Goal: Transaction & Acquisition: Purchase product/service

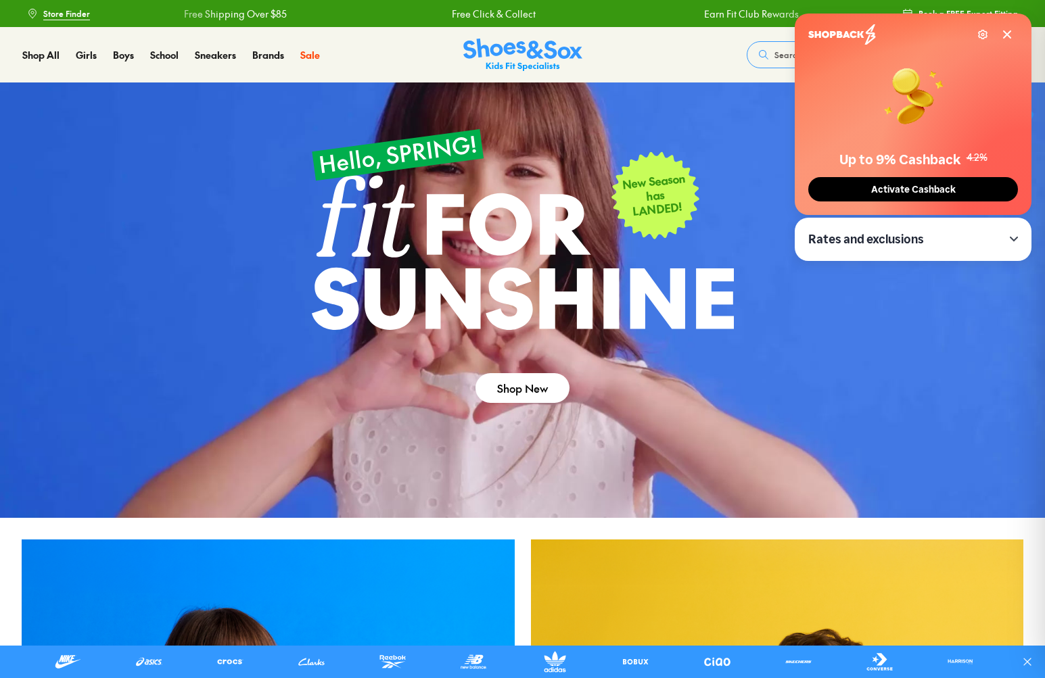
click at [775, 54] on span "Search our range of products" at bounding box center [830, 55] width 112 height 12
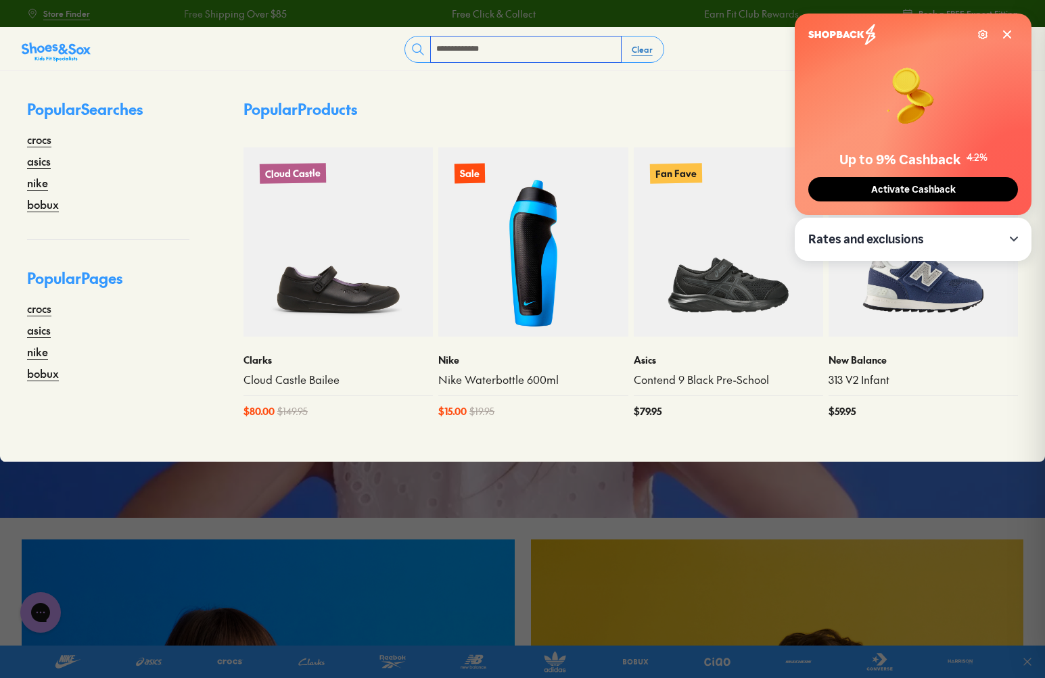
type input "**********"
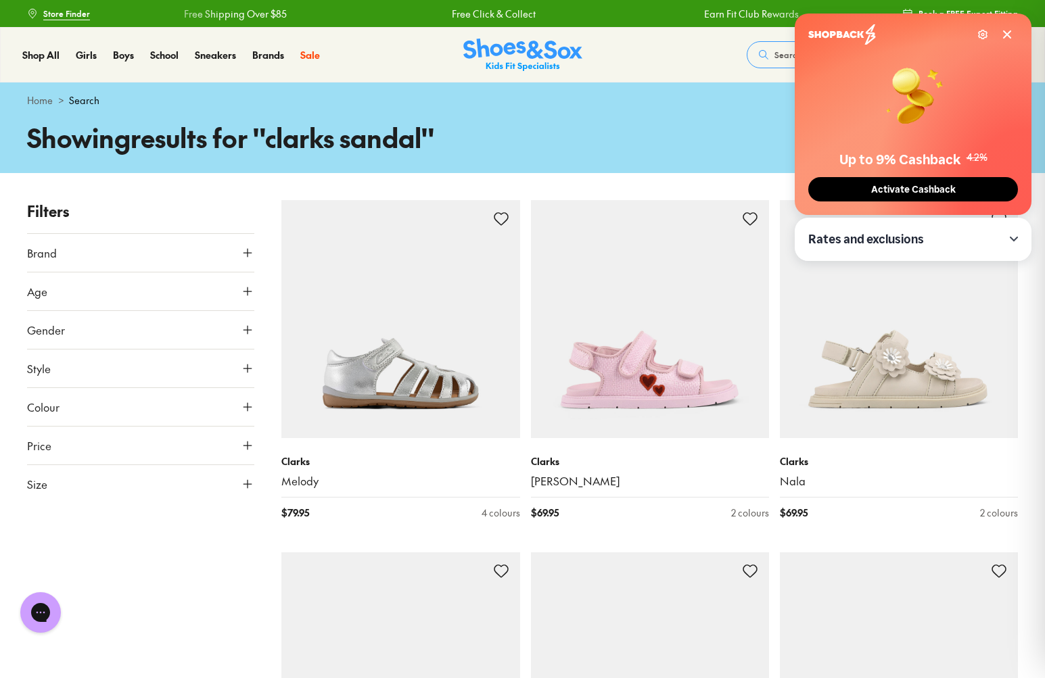
click at [1008, 39] on icon at bounding box center [1006, 34] width 11 height 11
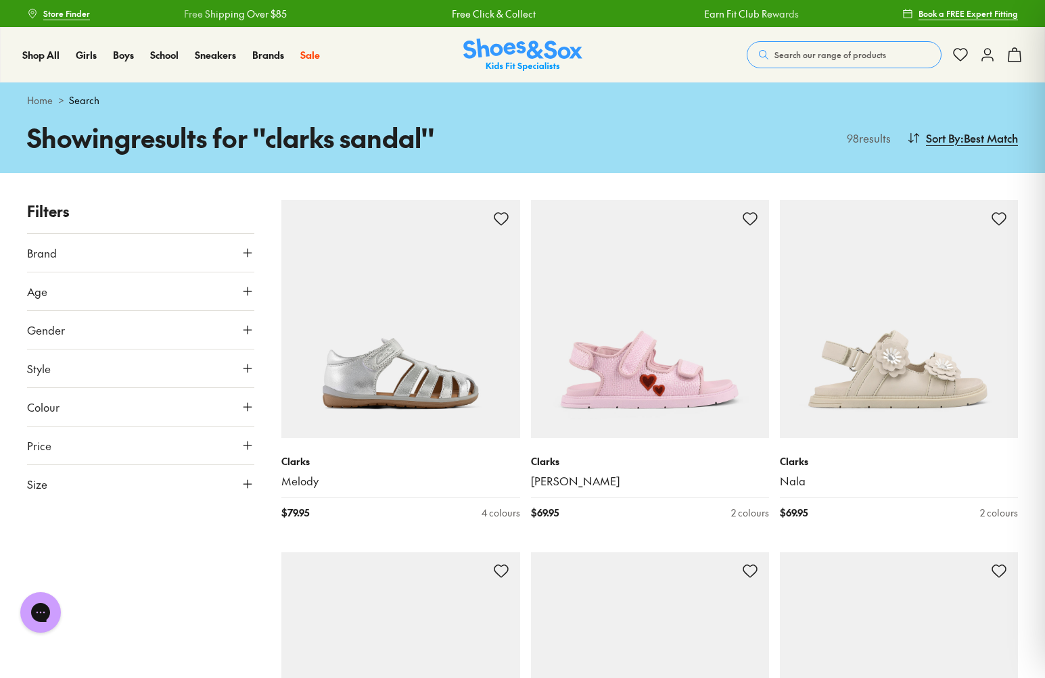
drag, startPoint x: 208, startPoint y: 291, endPoint x: 203, endPoint y: 285, distance: 8.1
click at [208, 290] on button "Age" at bounding box center [140, 291] width 227 height 38
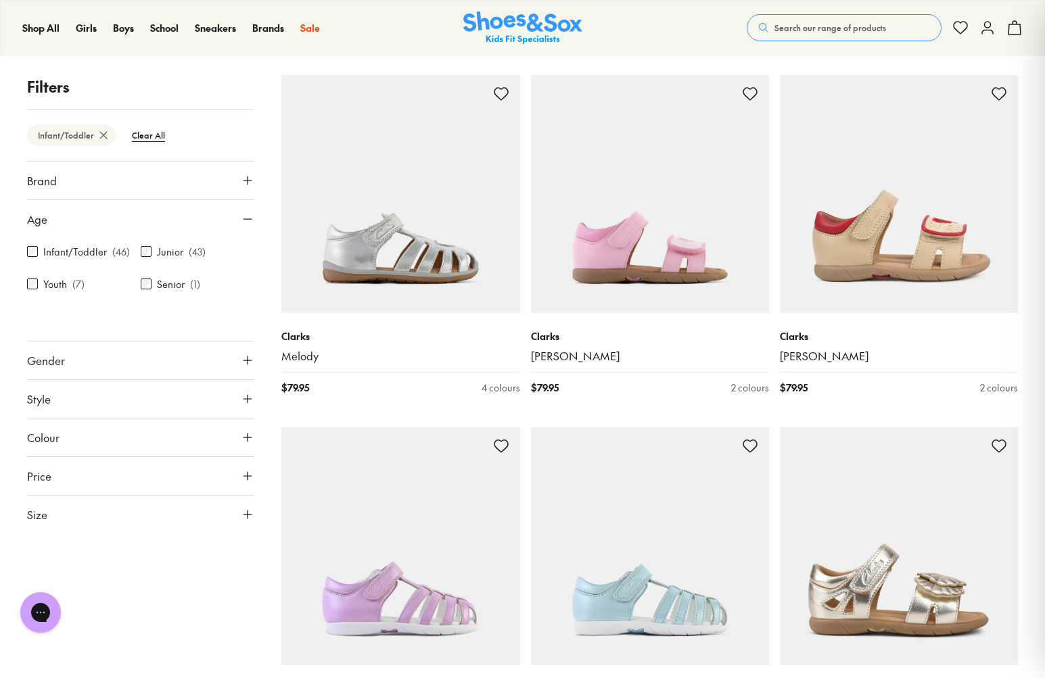
scroll to position [124, 0]
click at [193, 369] on button "Gender" at bounding box center [140, 360] width 227 height 38
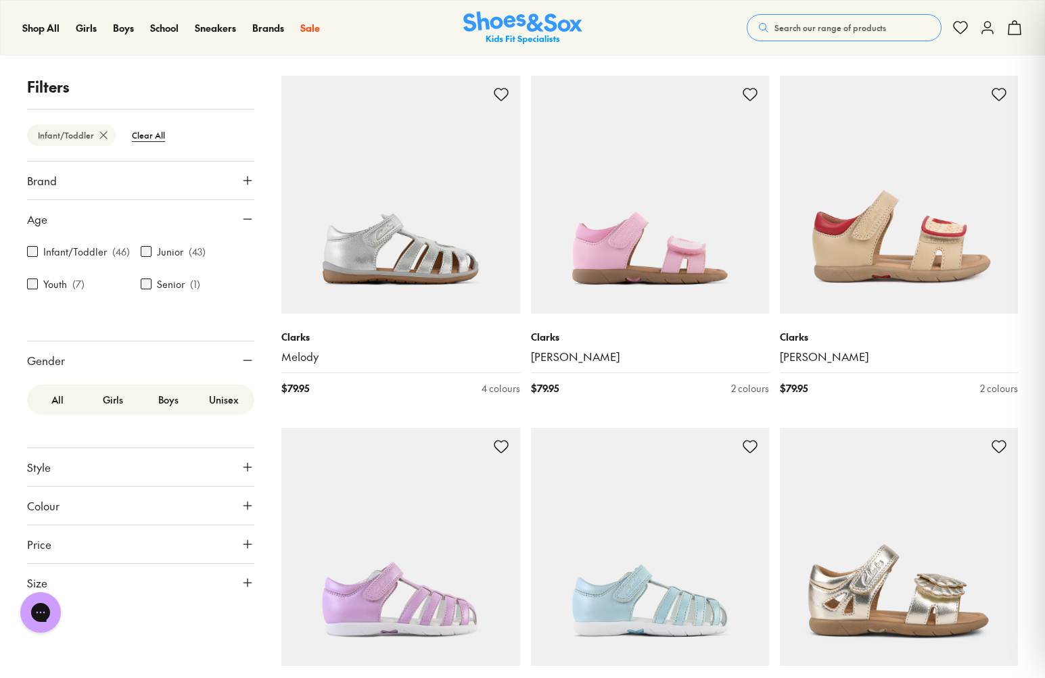
click at [170, 402] on label "Boys" at bounding box center [168, 399] width 55 height 25
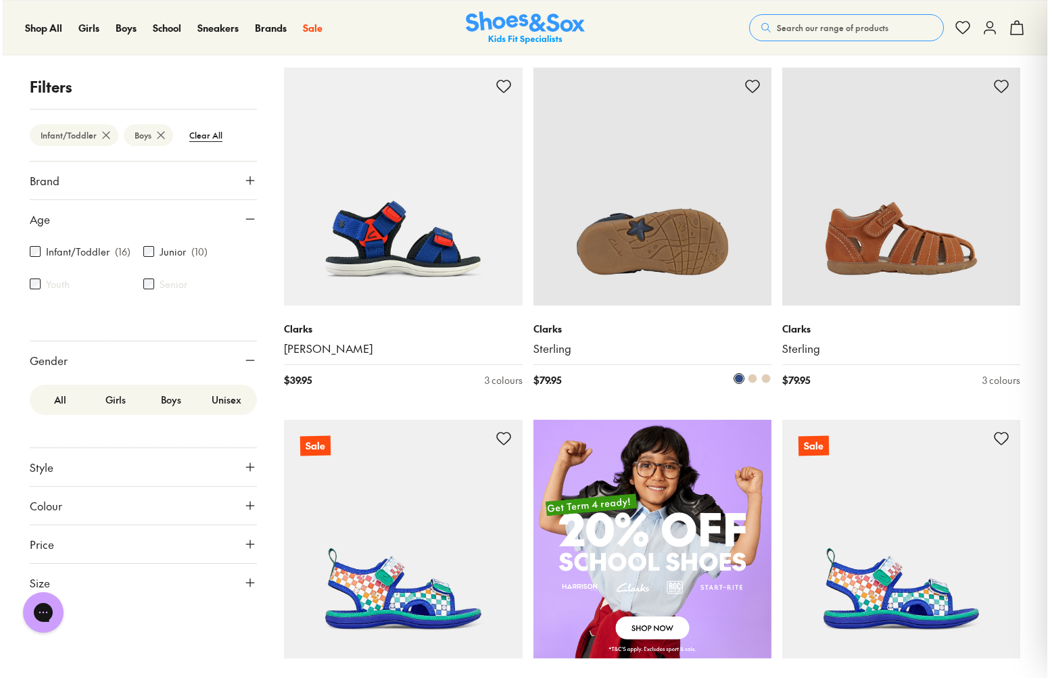
scroll to position [486, 0]
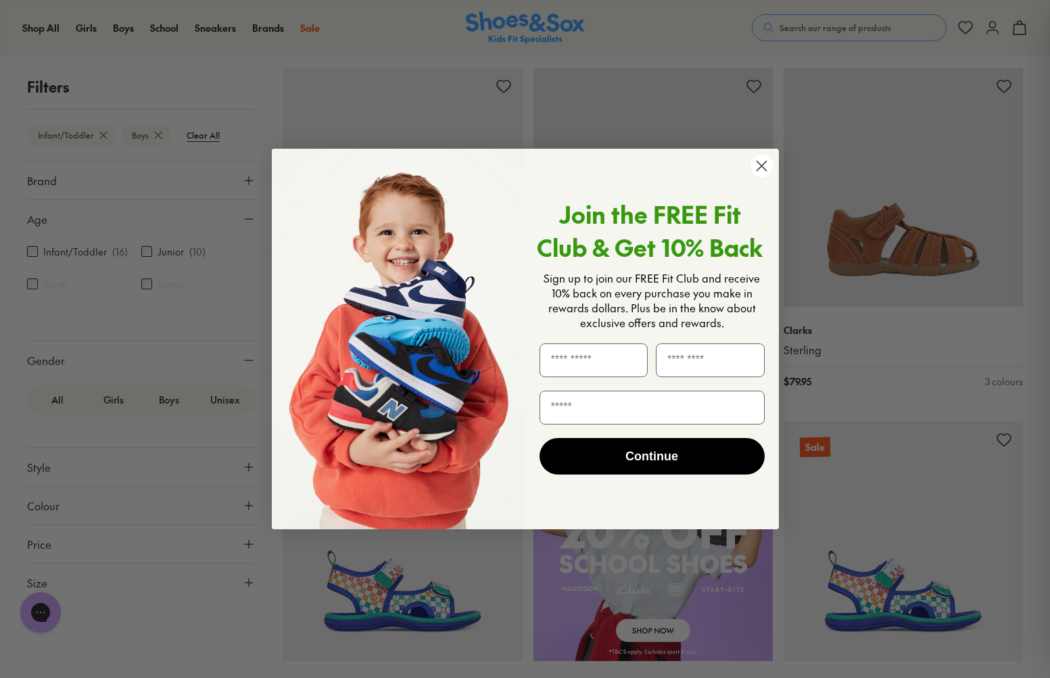
click at [758, 167] on circle "Close dialog" at bounding box center [761, 166] width 22 height 22
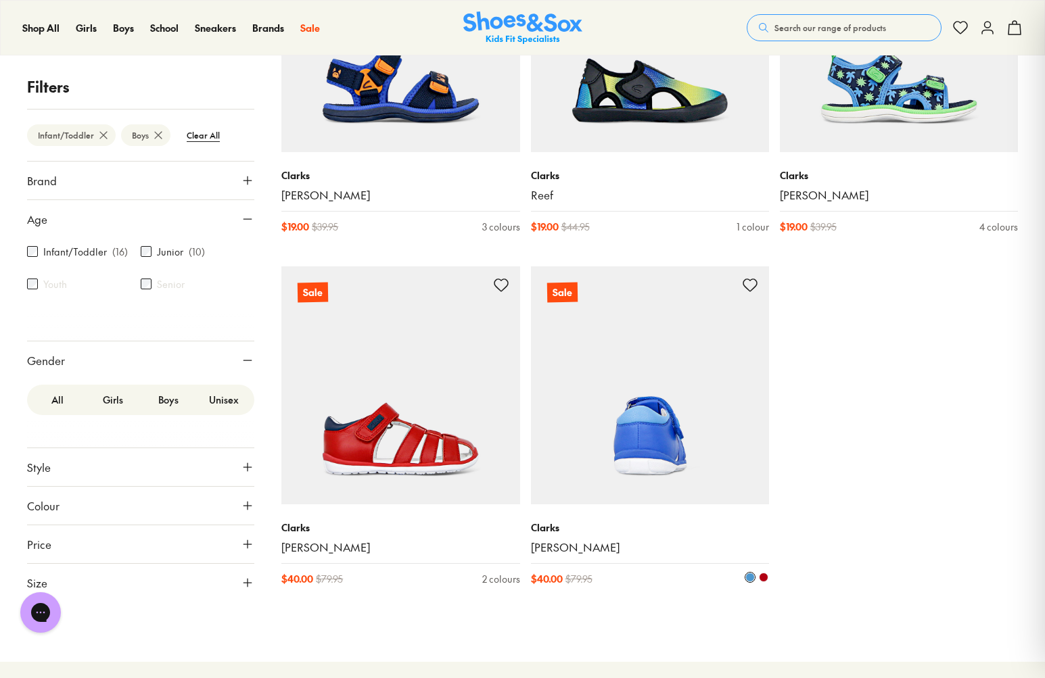
scroll to position [1708, 0]
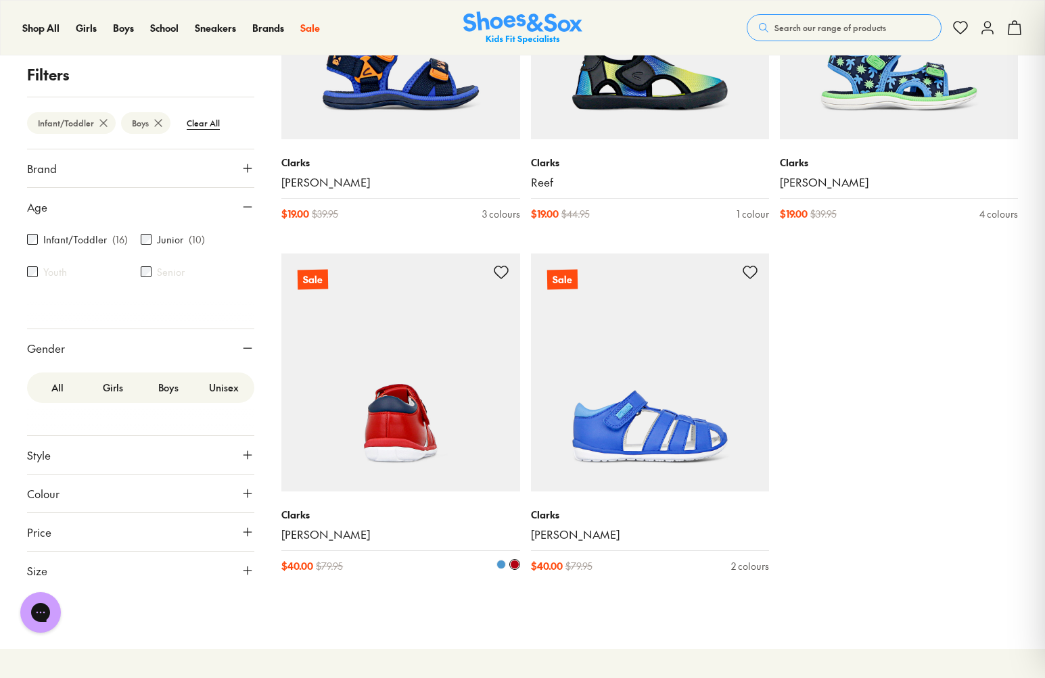
click at [419, 439] on img at bounding box center [400, 373] width 238 height 238
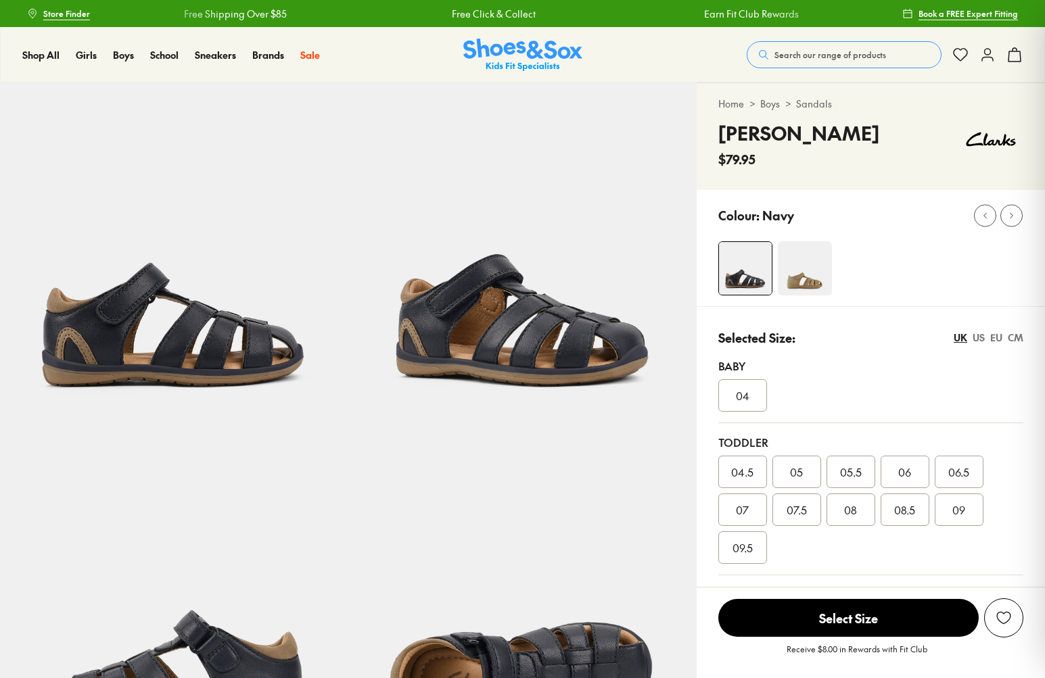
select select "*"
click at [815, 281] on img at bounding box center [805, 268] width 54 height 54
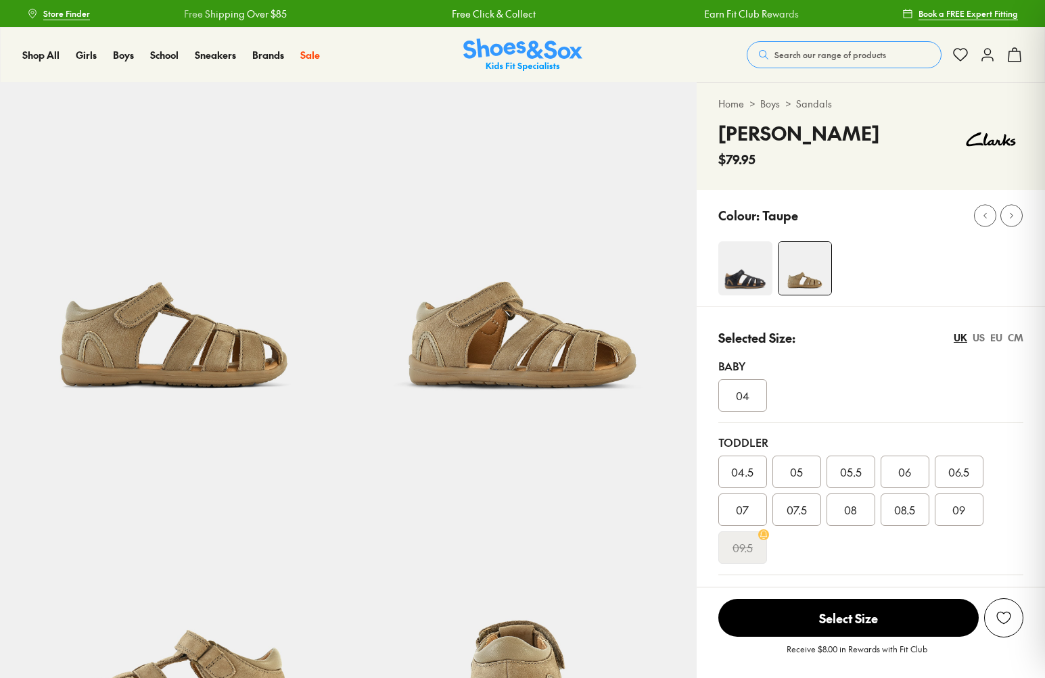
select select "*"
click at [744, 267] on img at bounding box center [745, 268] width 54 height 54
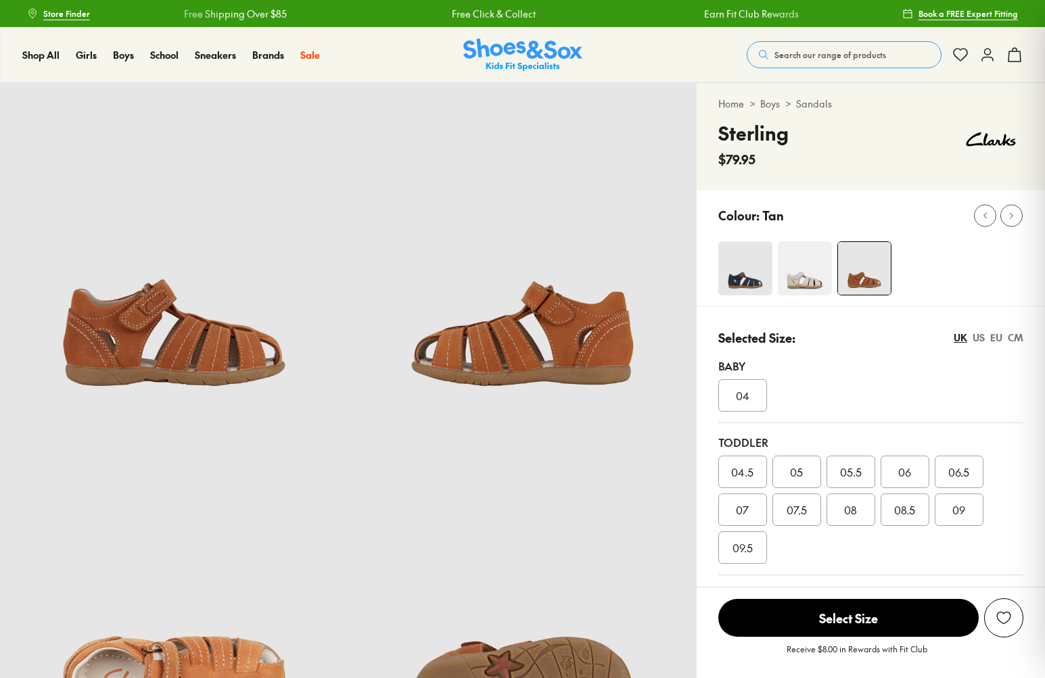
select select "*"
click at [813, 275] on img at bounding box center [805, 268] width 54 height 54
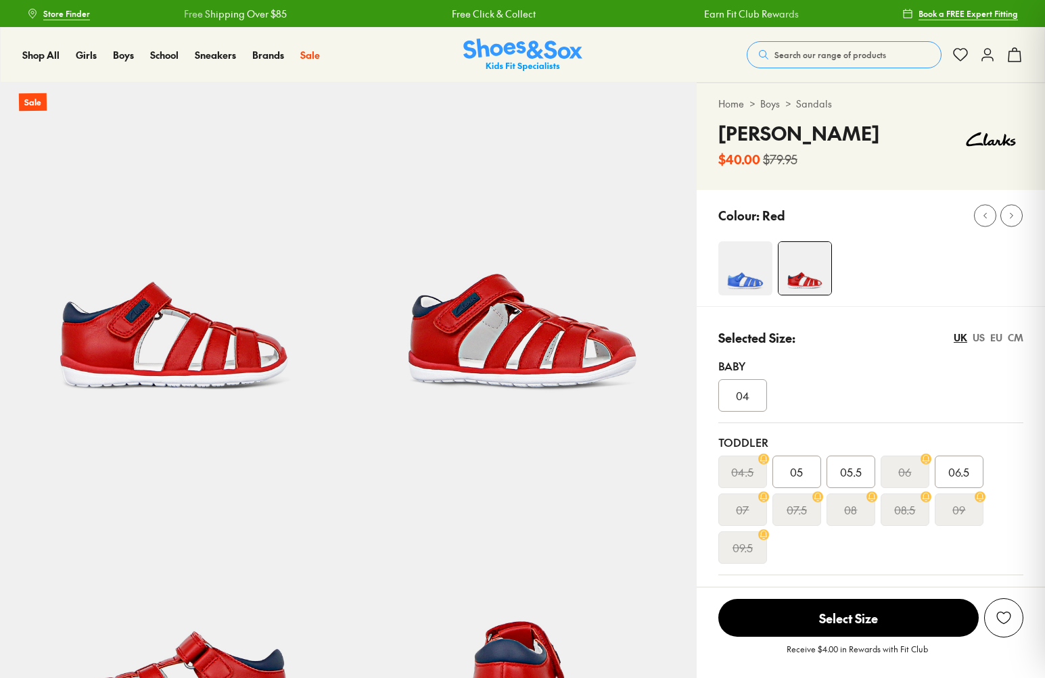
select select "*"
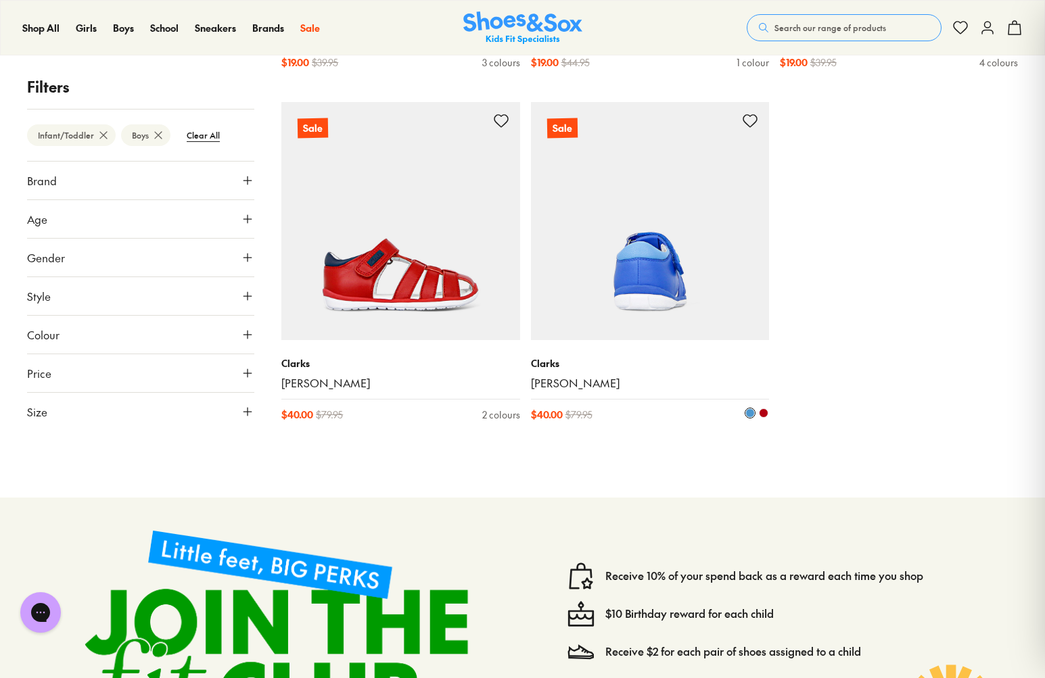
click at [606, 272] on img at bounding box center [650, 221] width 238 height 238
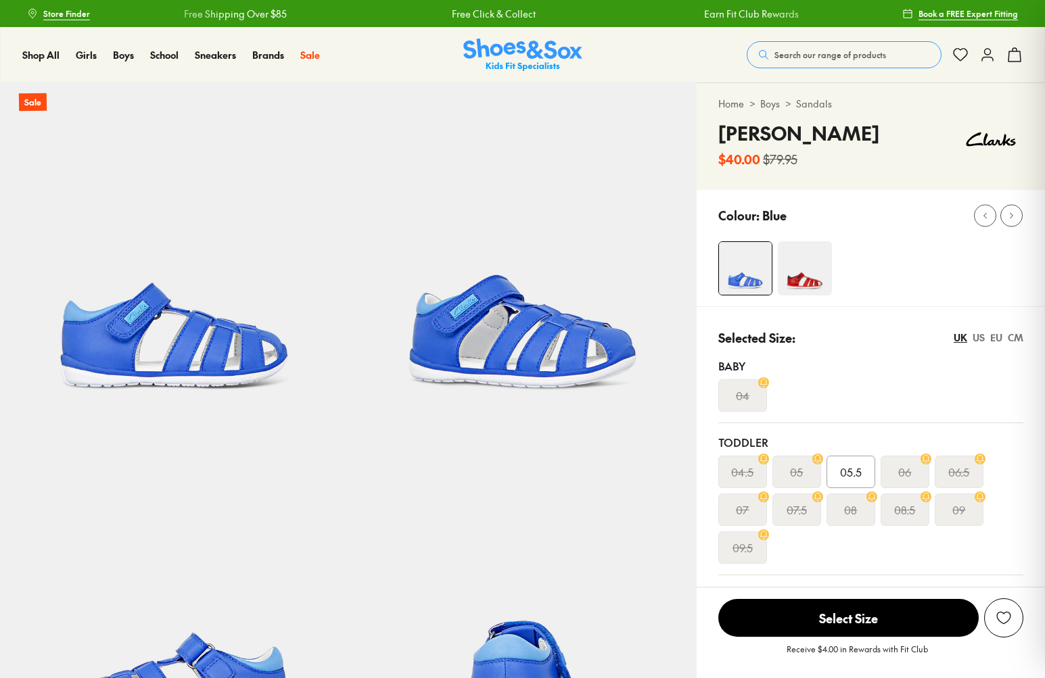
select select "*"
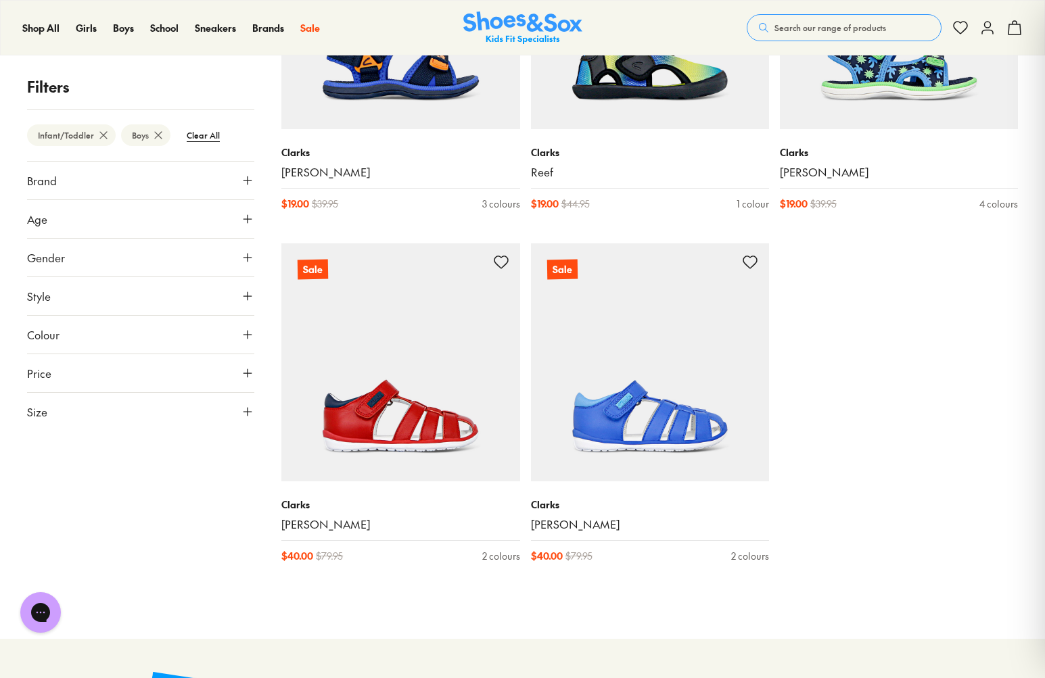
scroll to position [1721, 0]
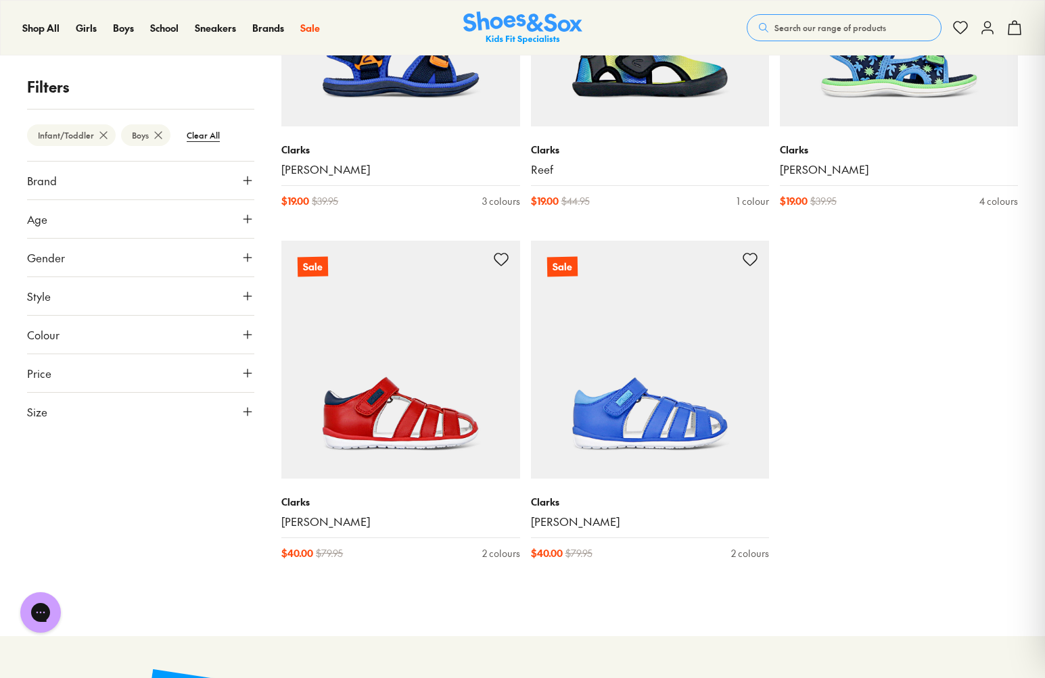
click at [200, 242] on button "Gender" at bounding box center [140, 258] width 227 height 38
click at [56, 297] on label "All" at bounding box center [57, 297] width 55 height 25
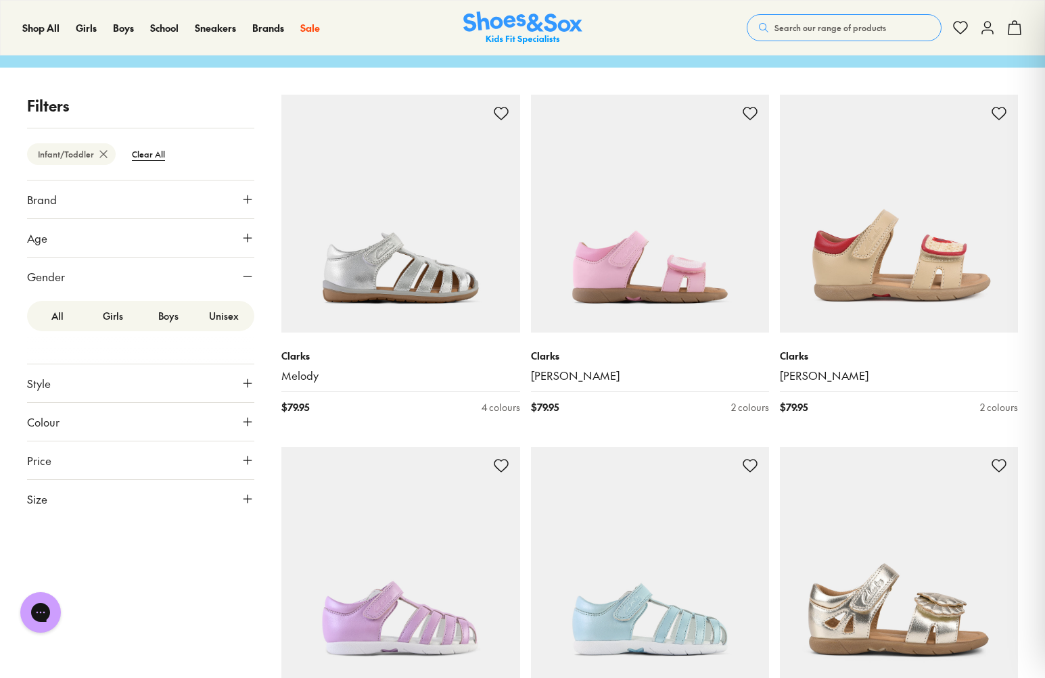
click at [242, 506] on button "Size" at bounding box center [140, 499] width 227 height 38
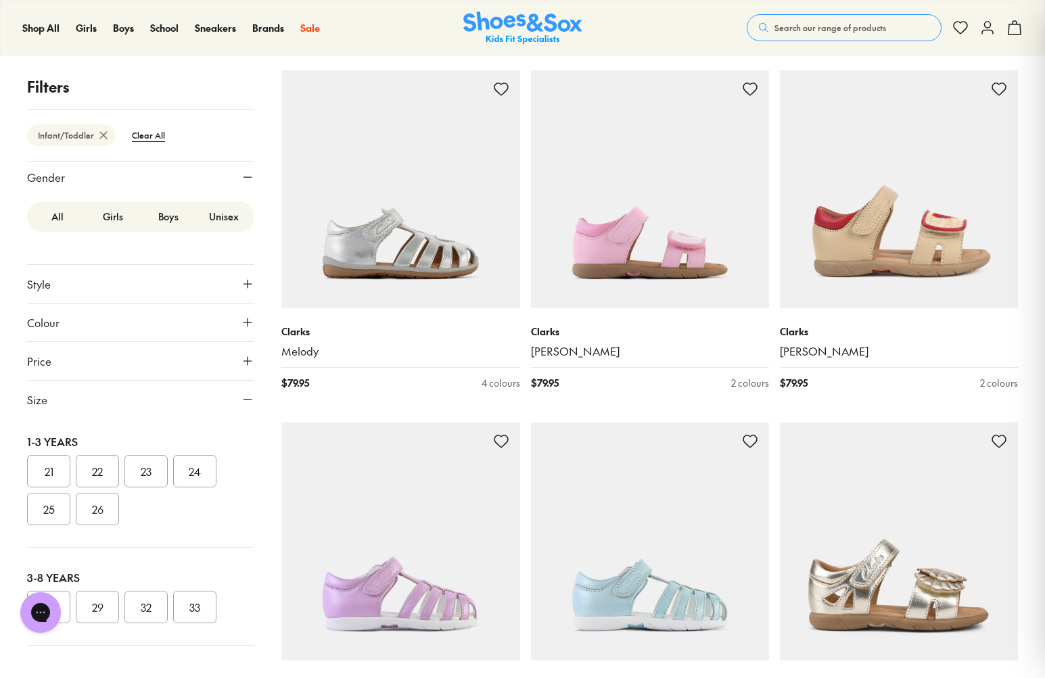
scroll to position [0, 0]
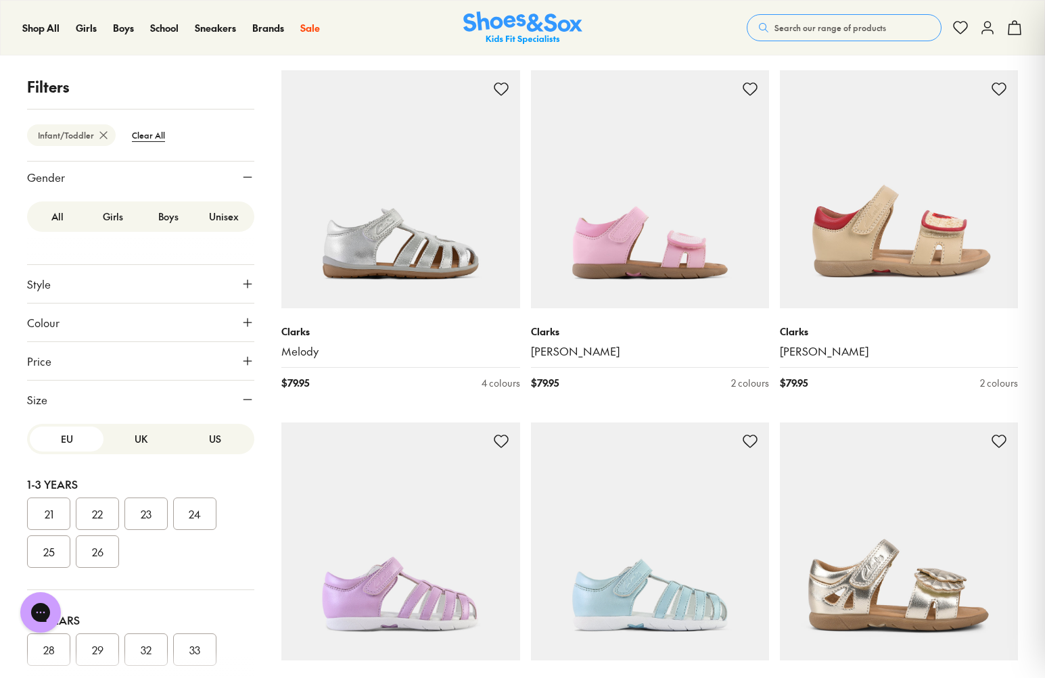
click at [133, 437] on button "UK" at bounding box center [140, 439] width 74 height 25
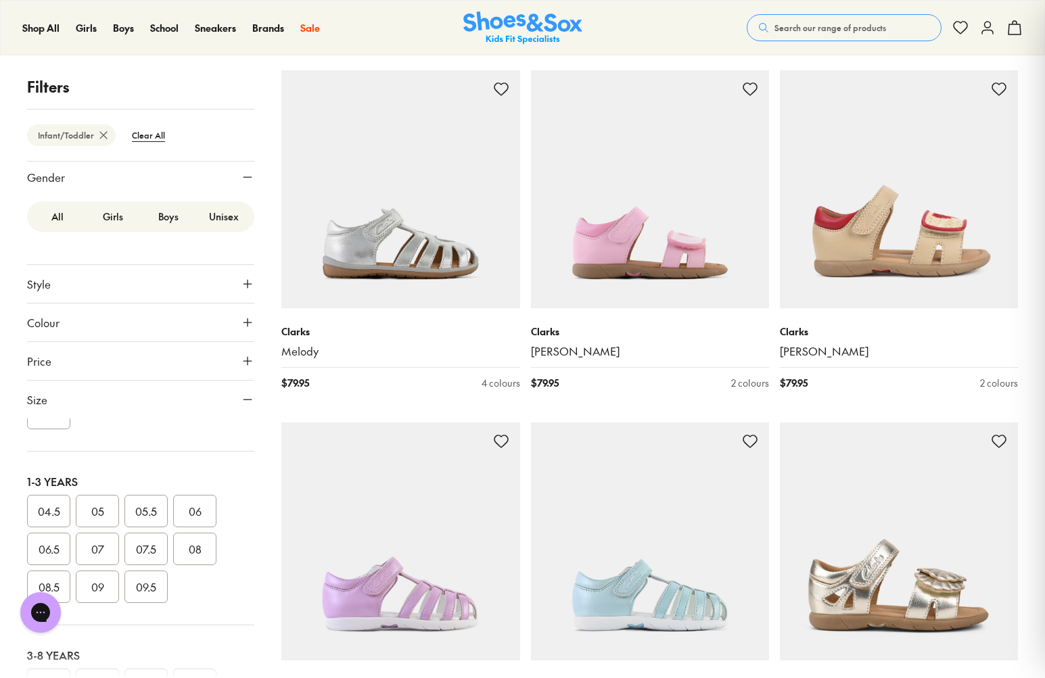
scroll to position [130, 0]
click at [149, 520] on button "07.5" at bounding box center [145, 519] width 43 height 32
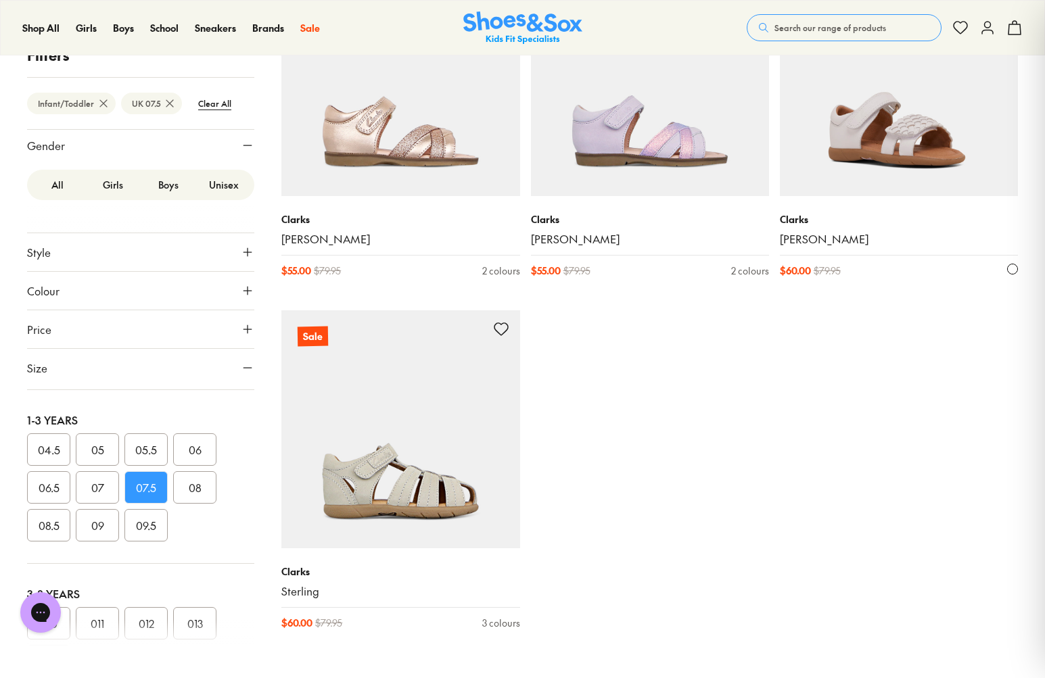
scroll to position [3062, 0]
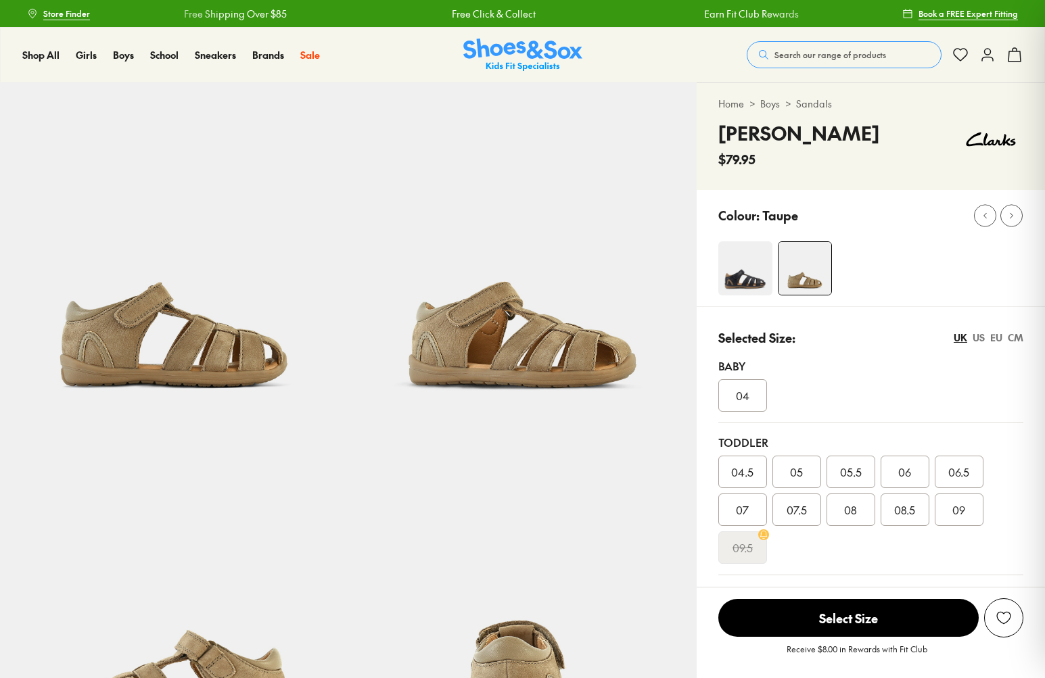
select select "*"
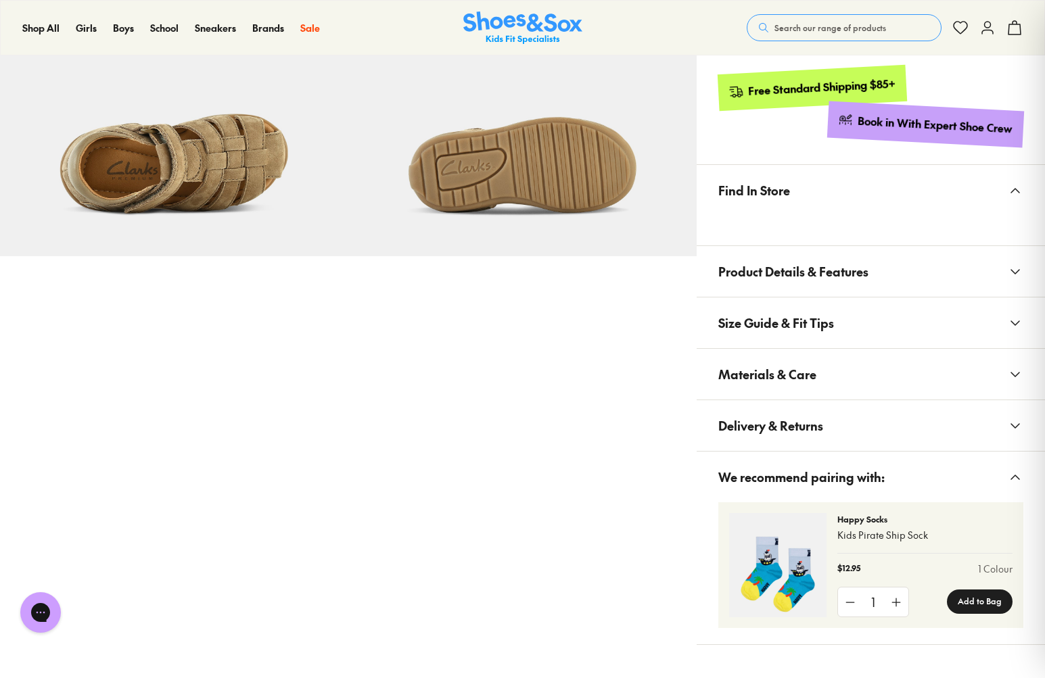
scroll to position [871, 0]
click at [984, 274] on button "Product Details & Features" at bounding box center [870, 270] width 348 height 51
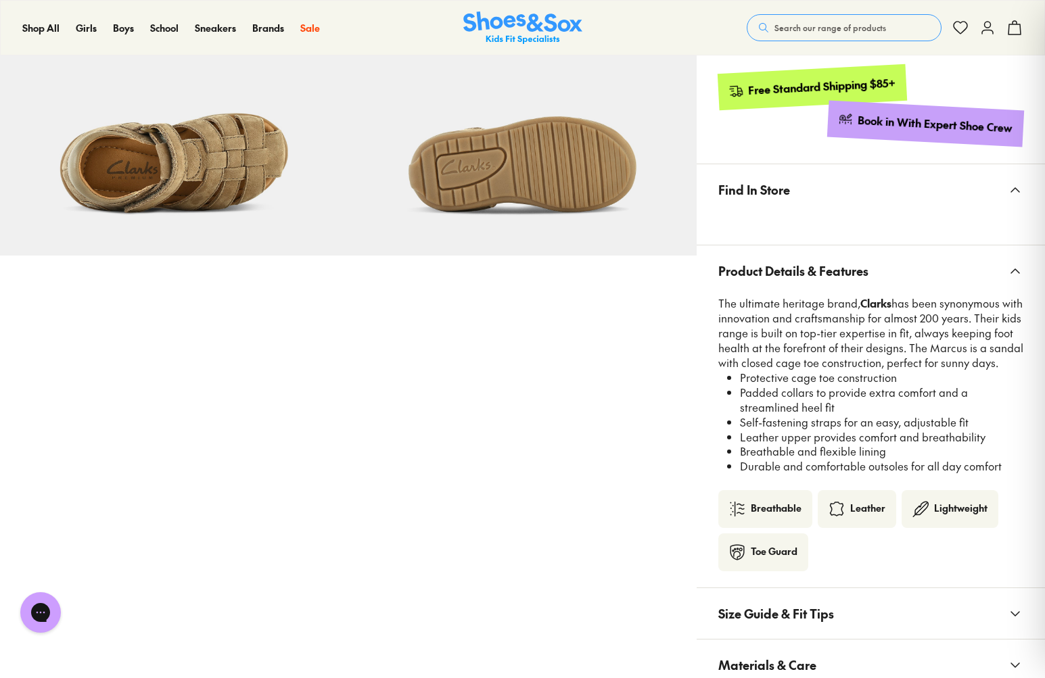
click at [984, 274] on button "Product Details & Features" at bounding box center [870, 270] width 348 height 51
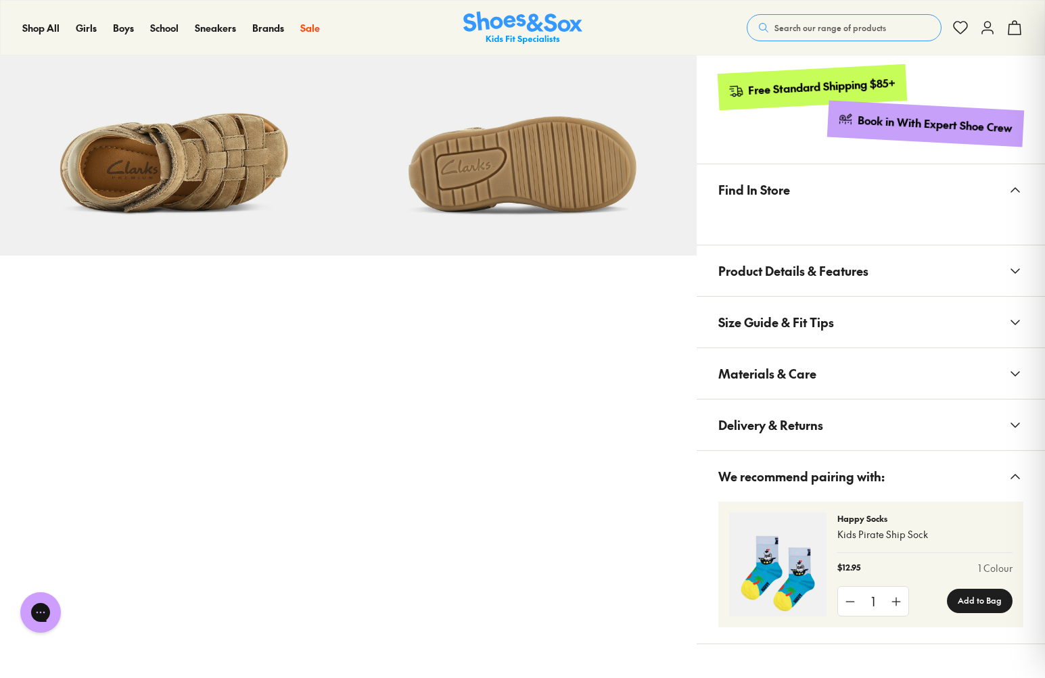
click at [946, 385] on button "Materials & Care" at bounding box center [870, 373] width 348 height 51
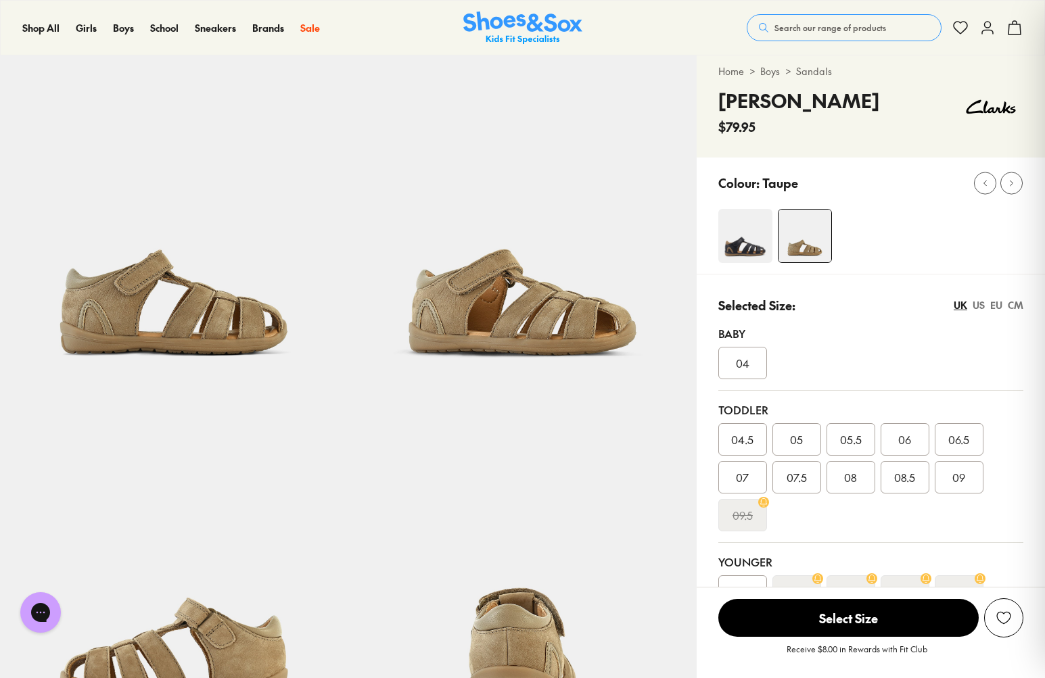
scroll to position [0, 0]
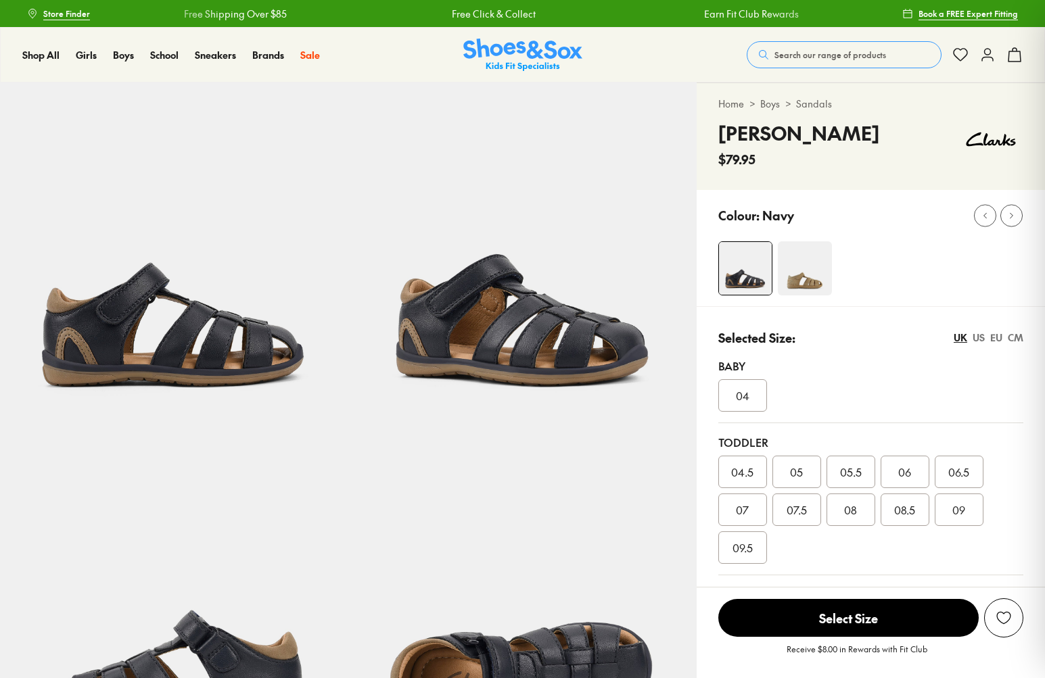
select select "*"
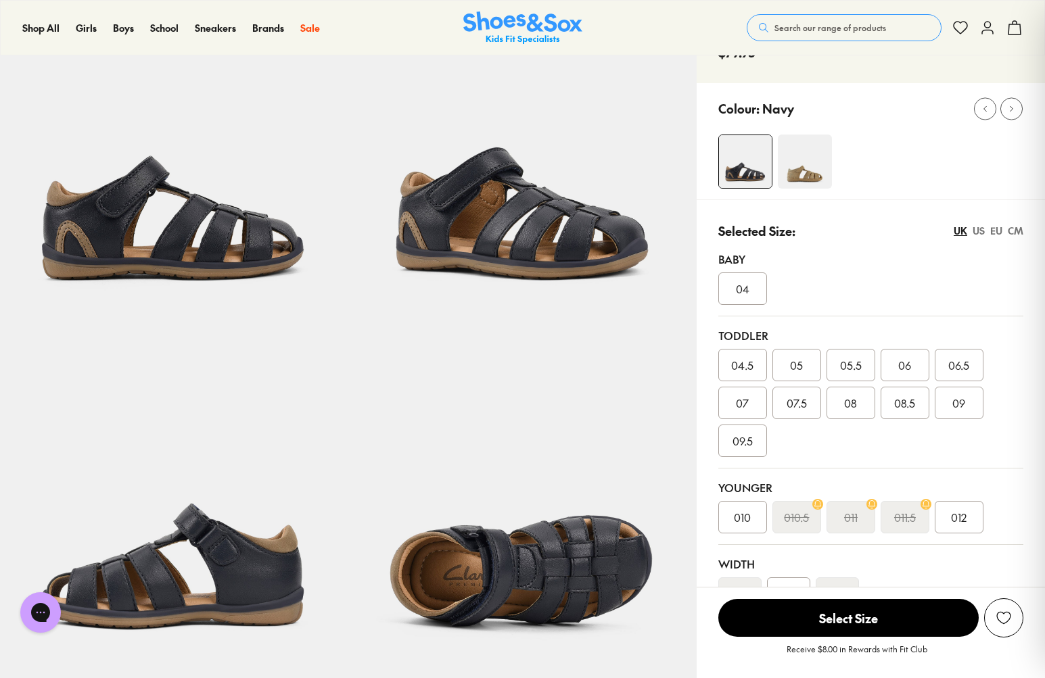
scroll to position [43, 0]
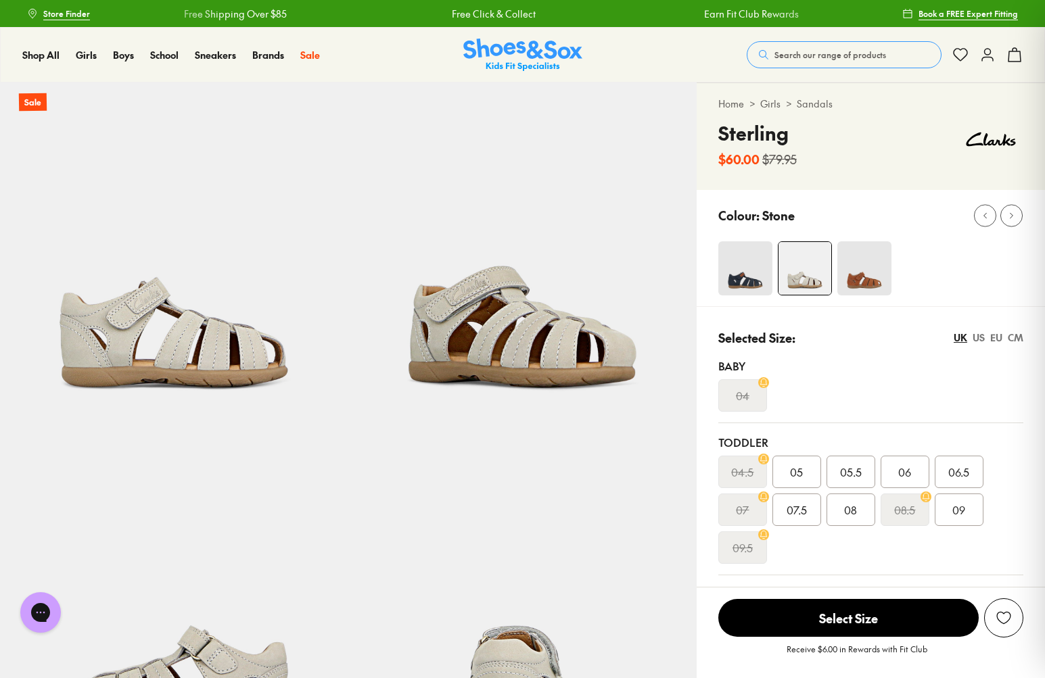
select select "*"
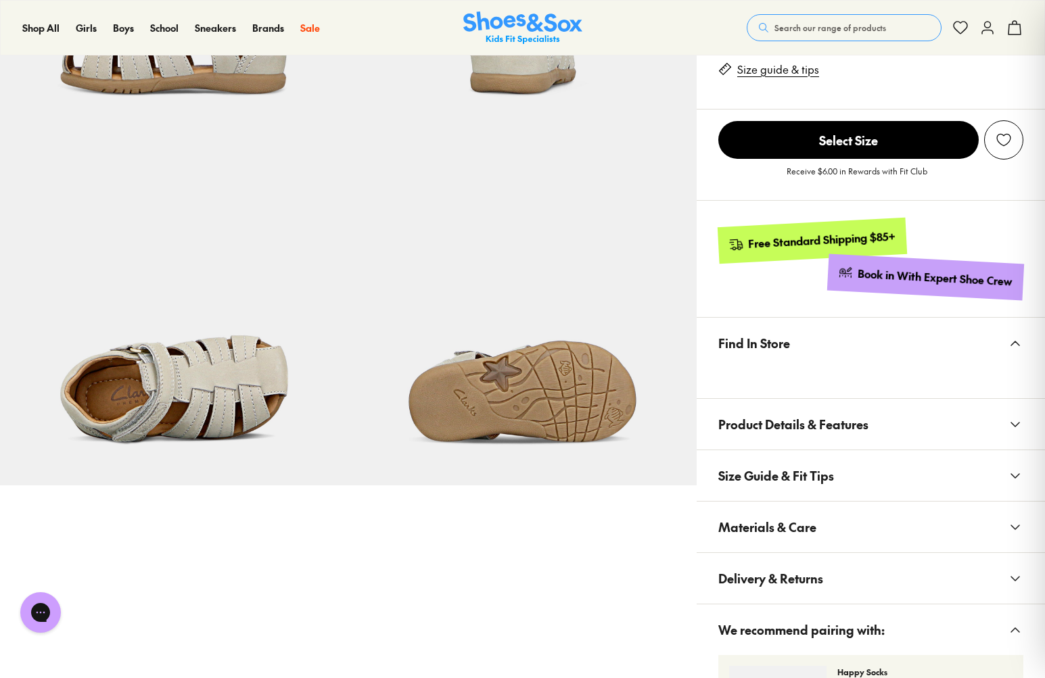
scroll to position [646, 0]
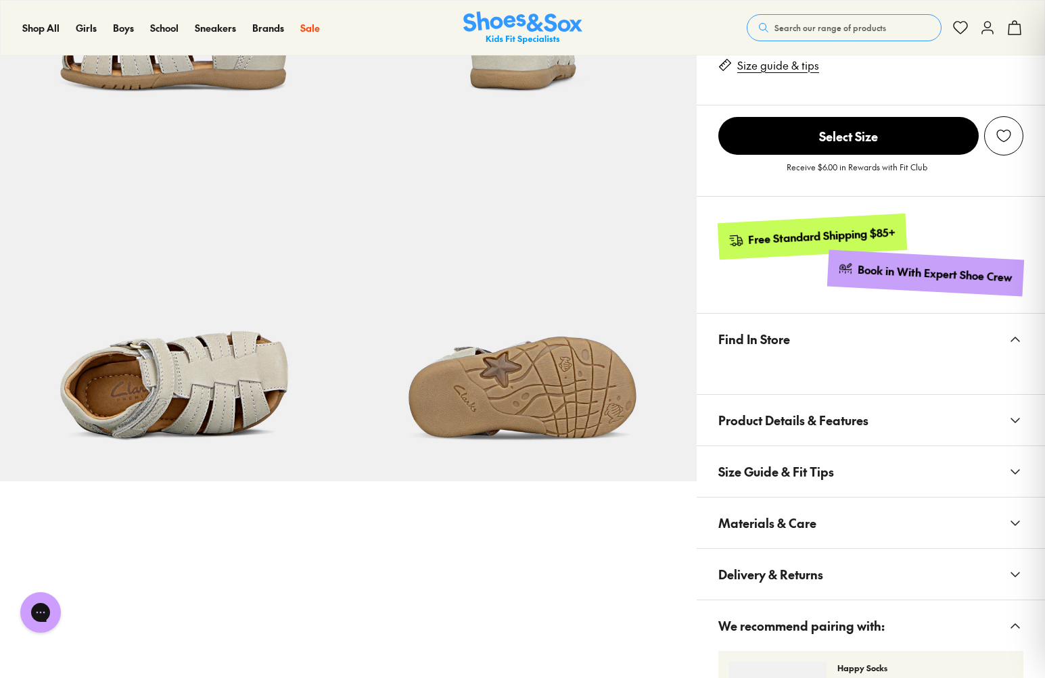
click at [911, 529] on button "Materials & Care" at bounding box center [870, 523] width 348 height 51
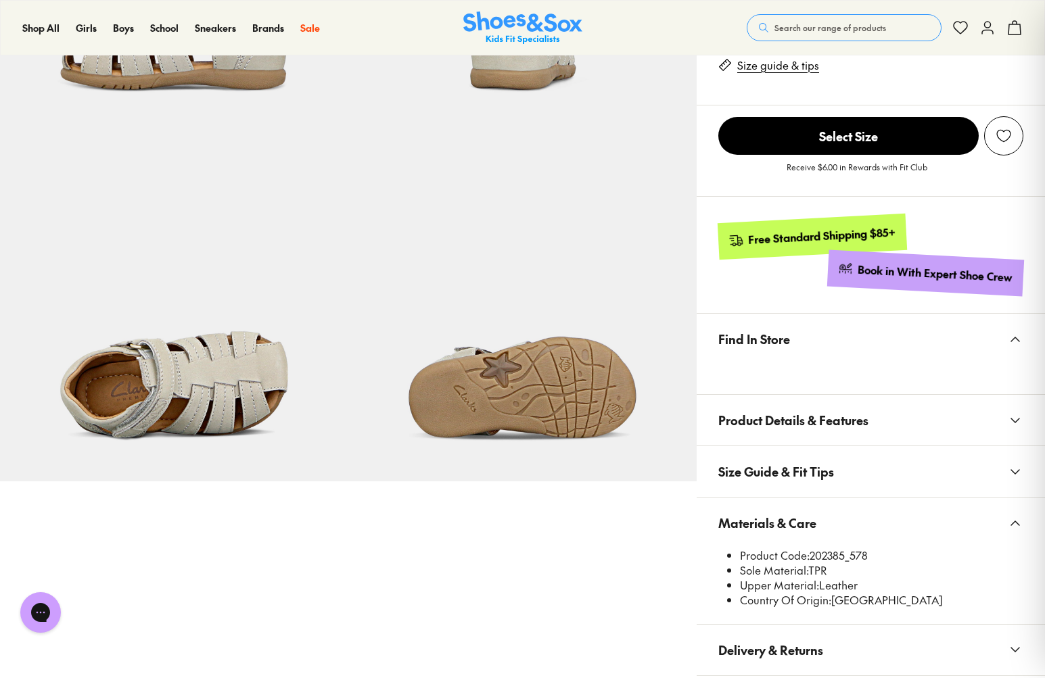
click at [209, 375] on img at bounding box center [174, 307] width 348 height 348
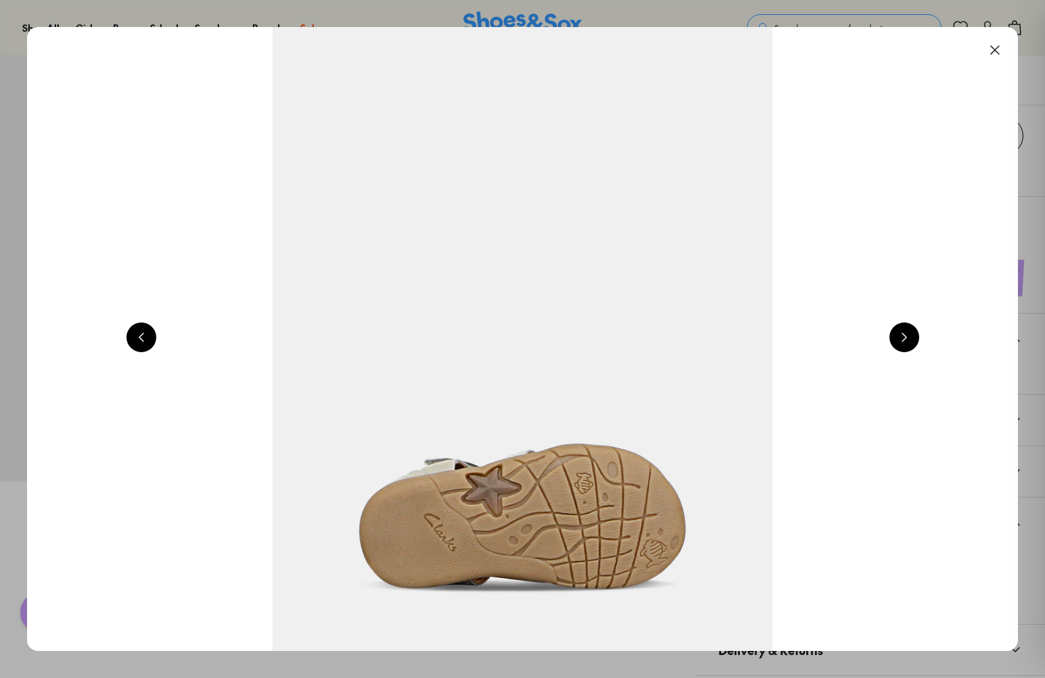
scroll to position [0, 4979]
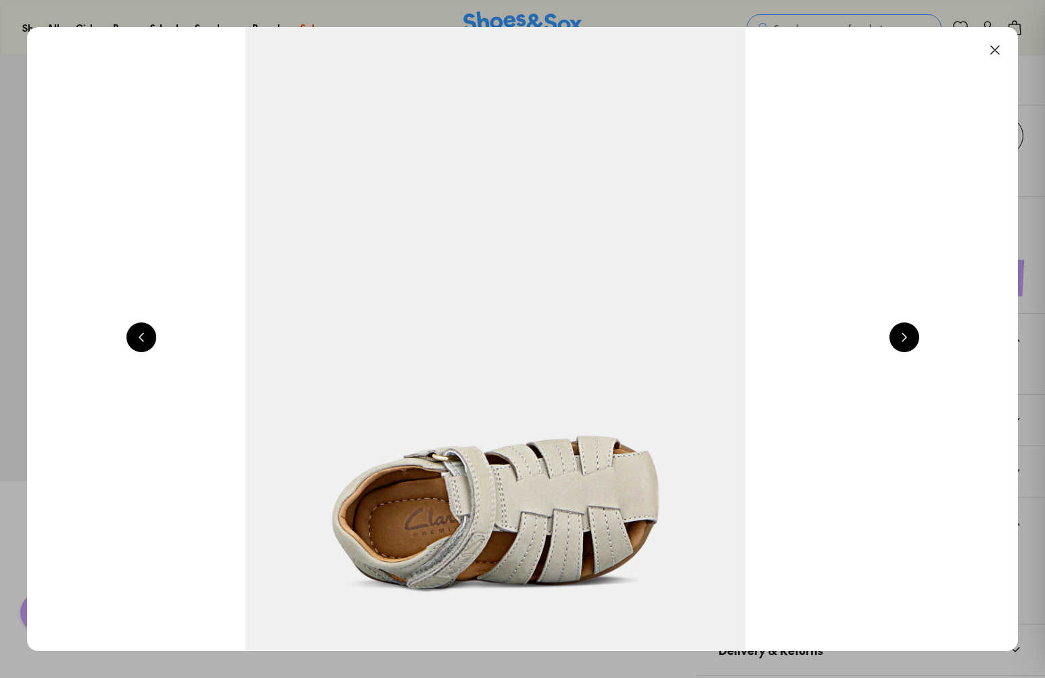
click at [913, 340] on button at bounding box center [904, 337] width 30 height 30
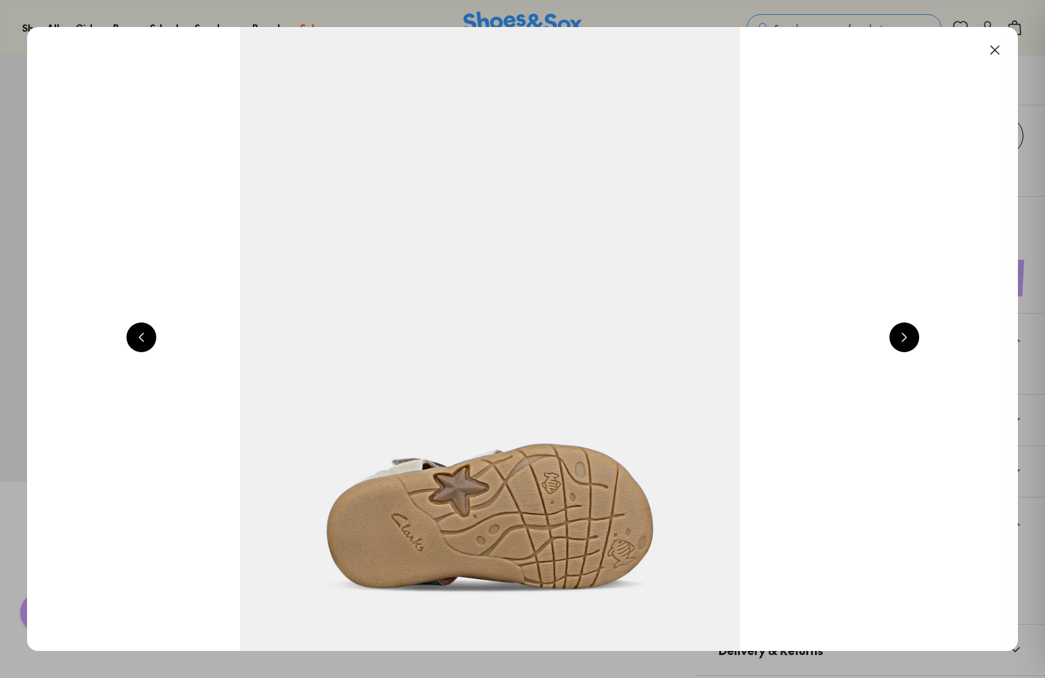
click at [913, 340] on button at bounding box center [904, 337] width 30 height 30
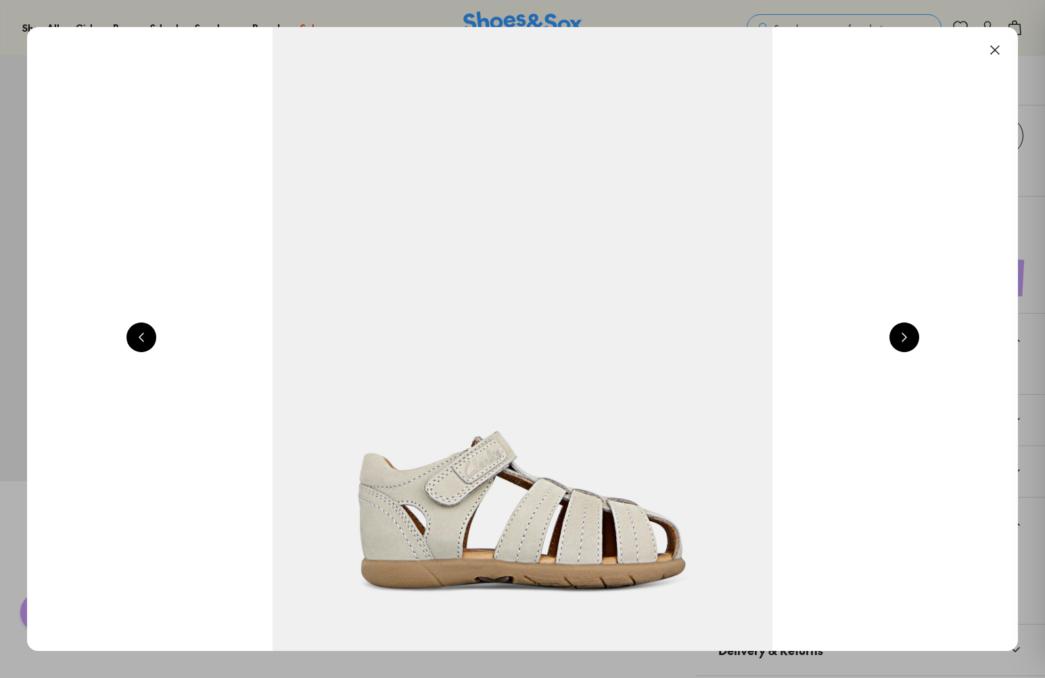
scroll to position [0, 996]
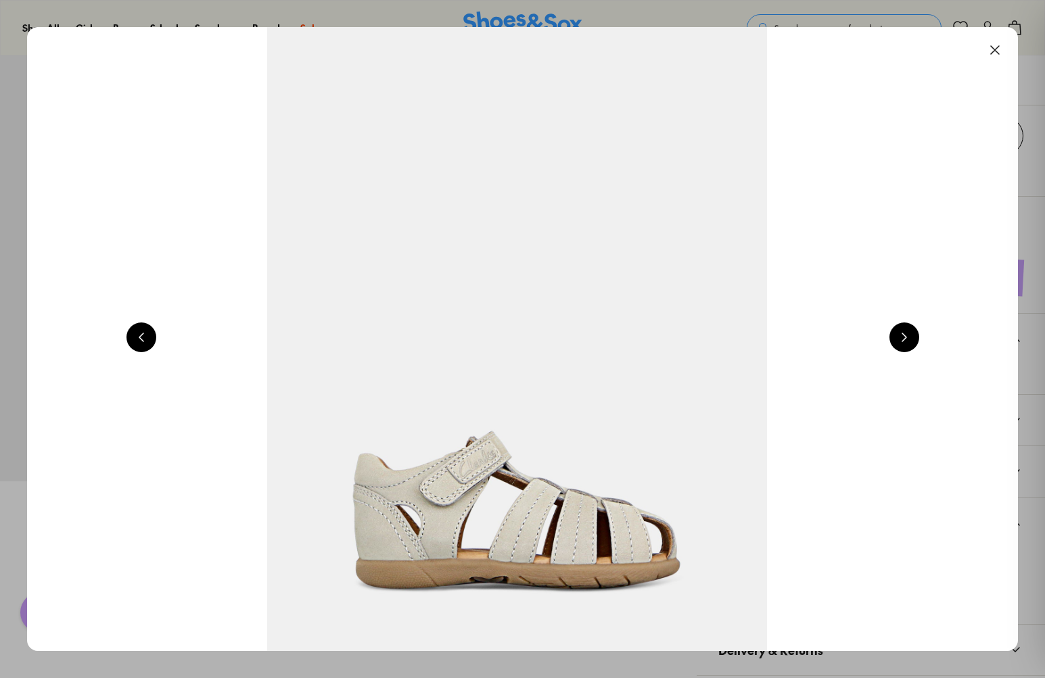
click at [913, 340] on button at bounding box center [904, 337] width 30 height 30
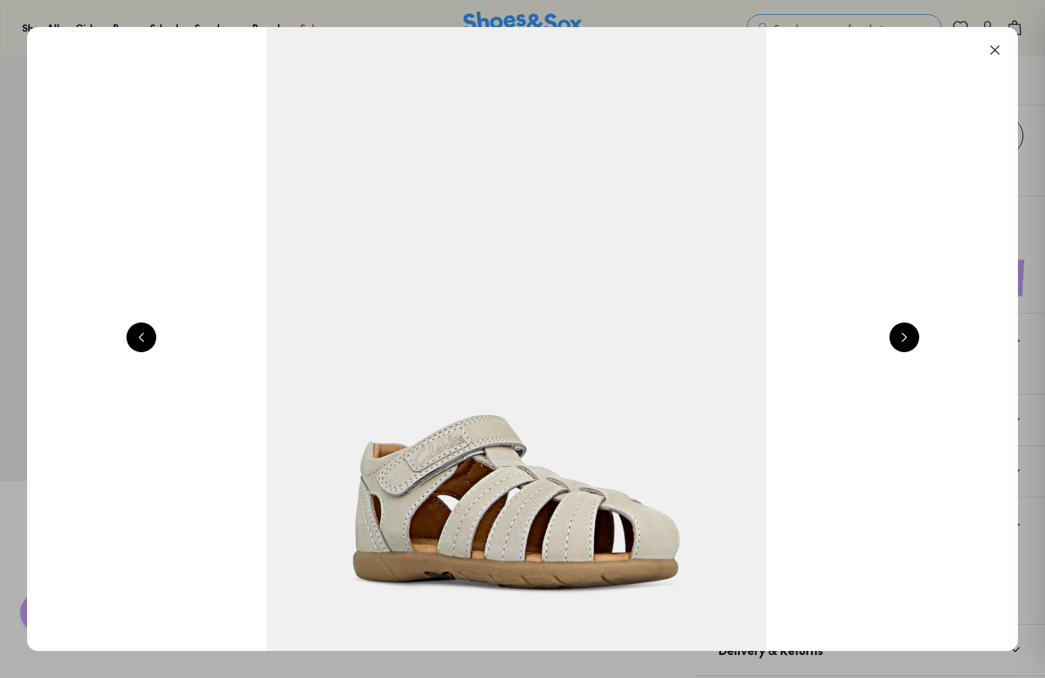
scroll to position [0, 1992]
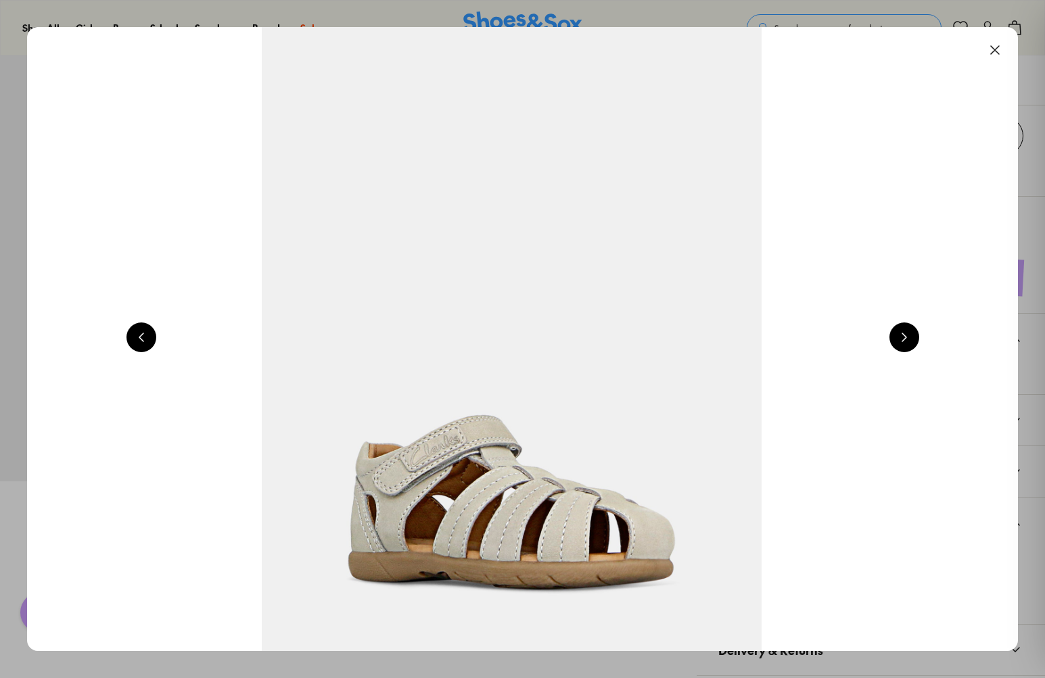
click at [913, 340] on button at bounding box center [904, 337] width 30 height 30
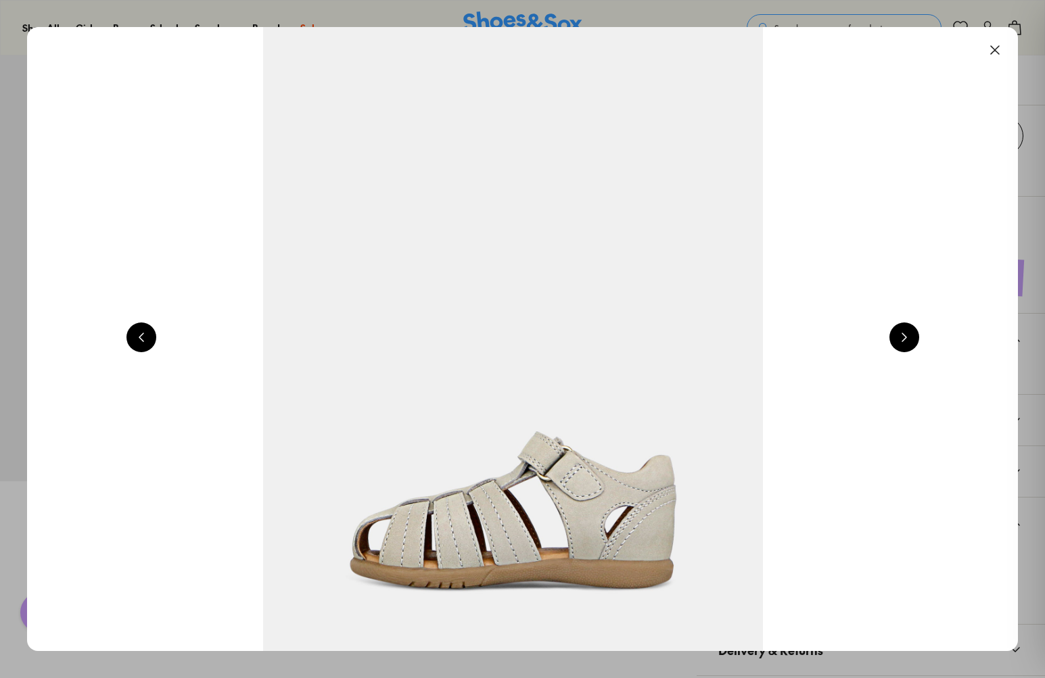
scroll to position [0, 2988]
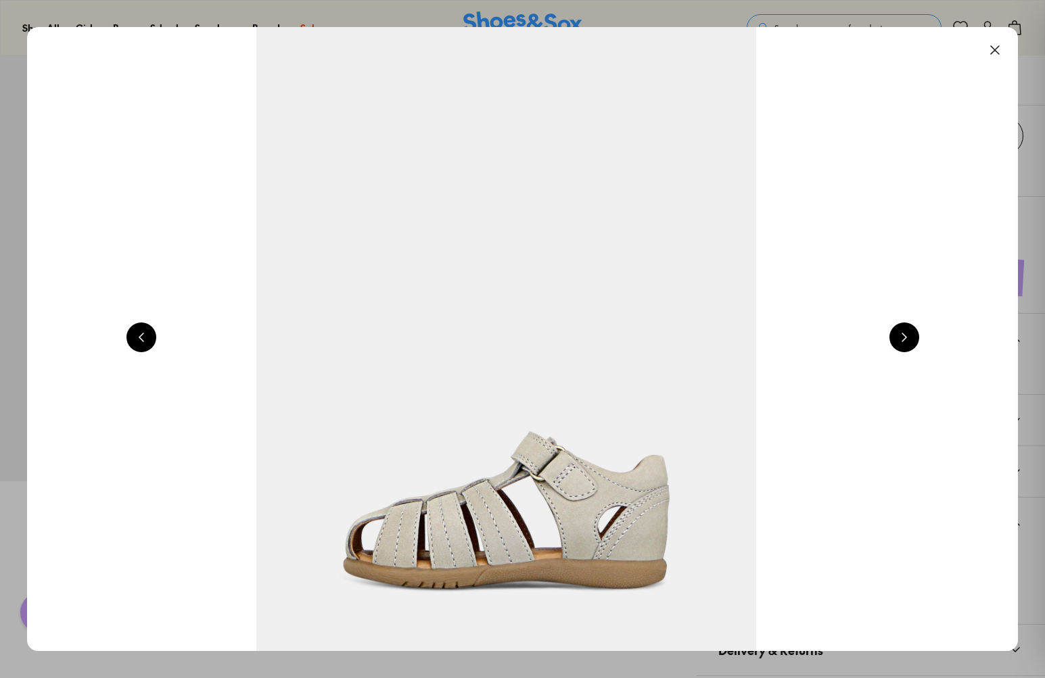
click at [1001, 47] on button at bounding box center [995, 50] width 30 height 30
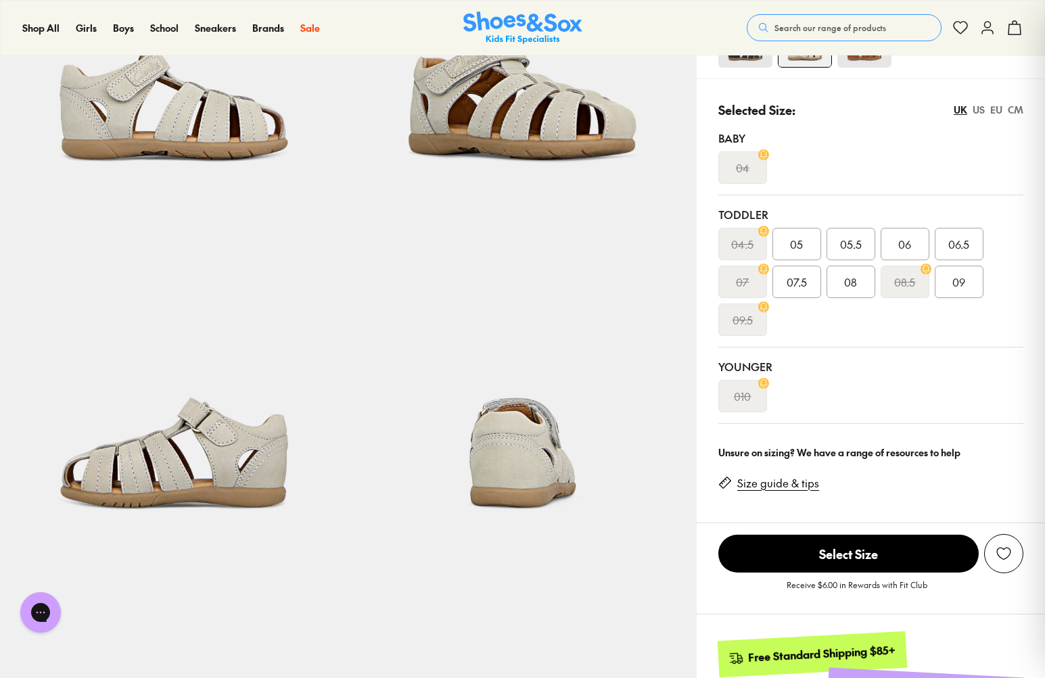
scroll to position [0, 0]
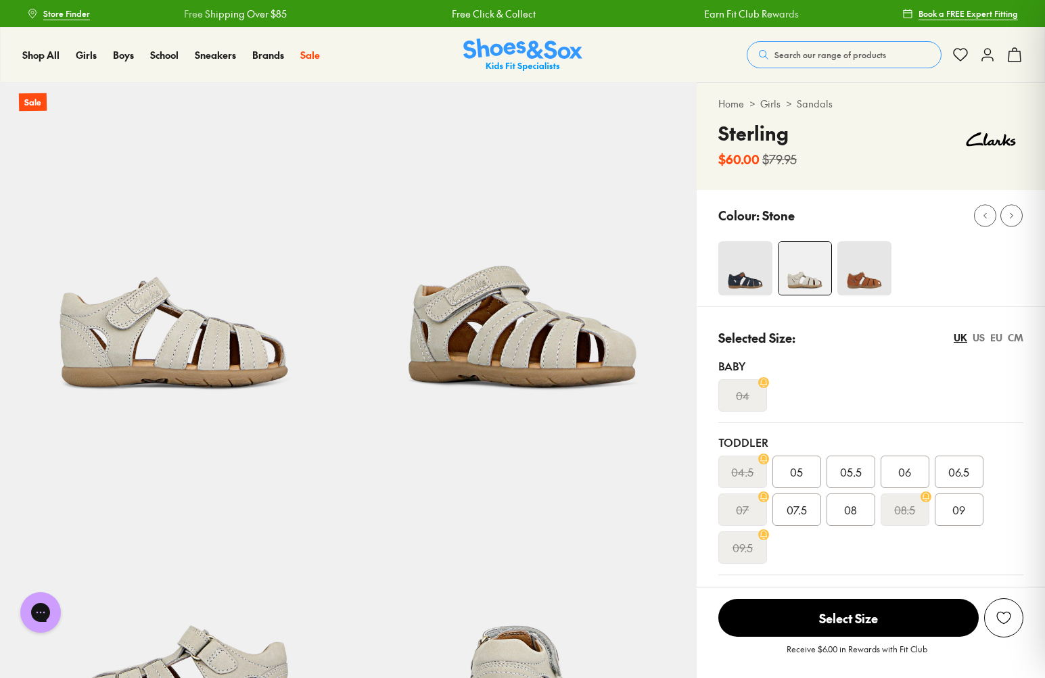
click at [873, 283] on img at bounding box center [864, 268] width 54 height 54
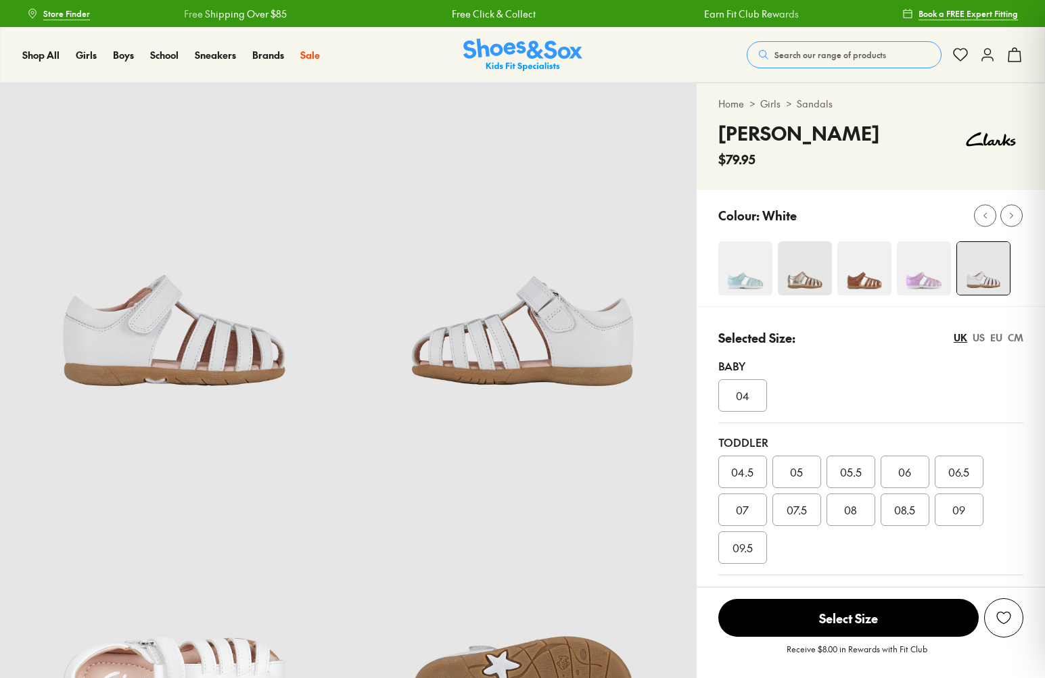
select select "*"
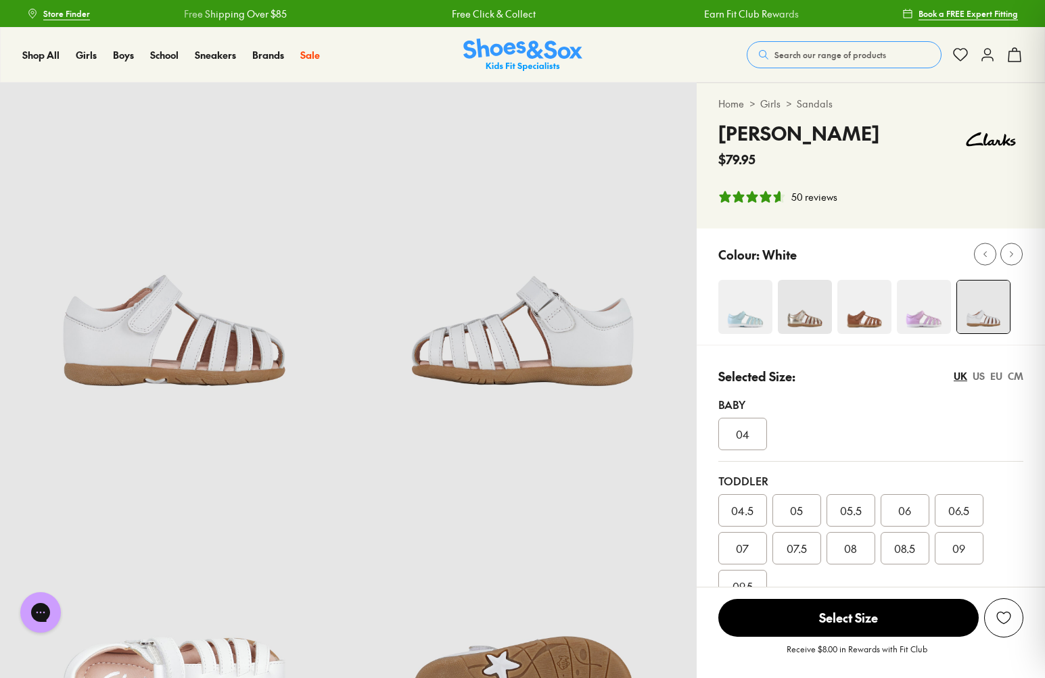
click at [865, 314] on img at bounding box center [864, 307] width 54 height 54
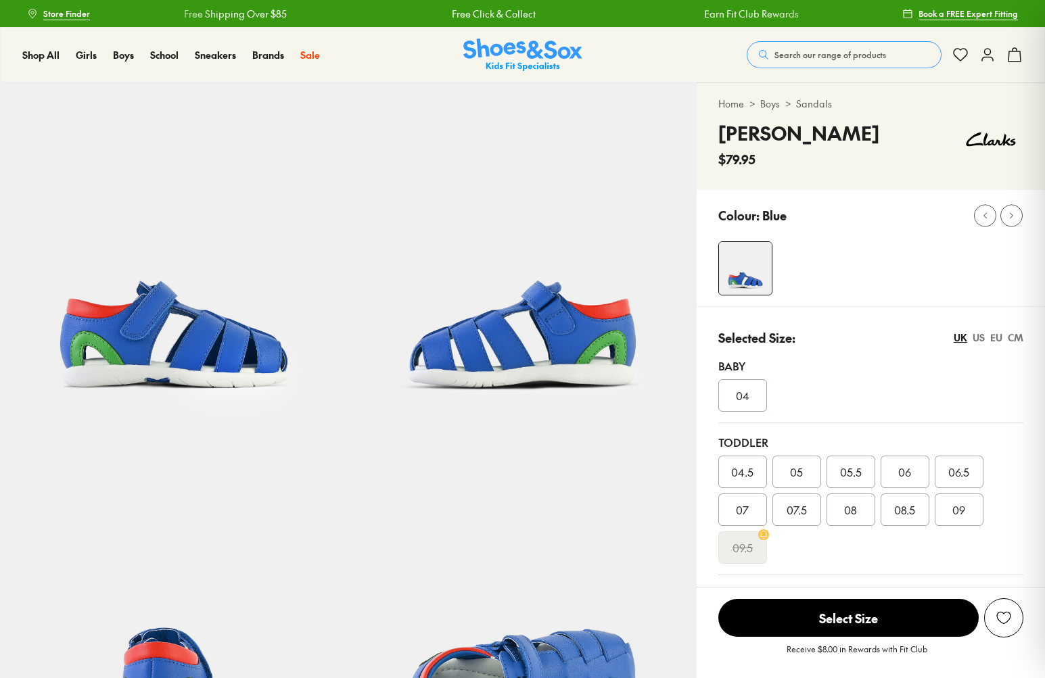
select select "*"
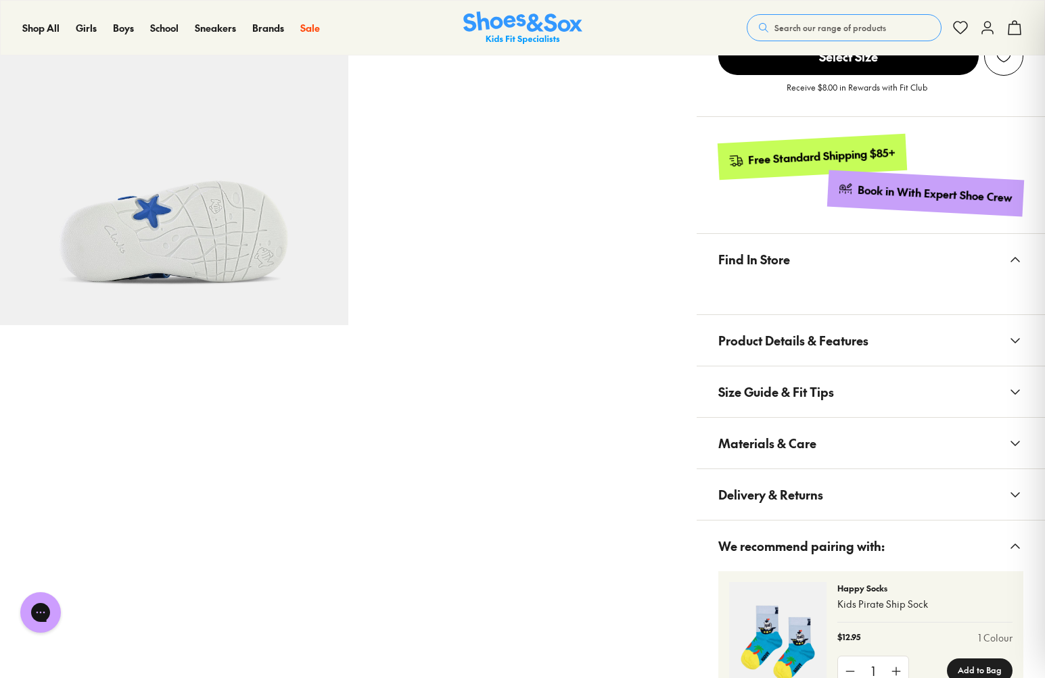
scroll to position [807, 0]
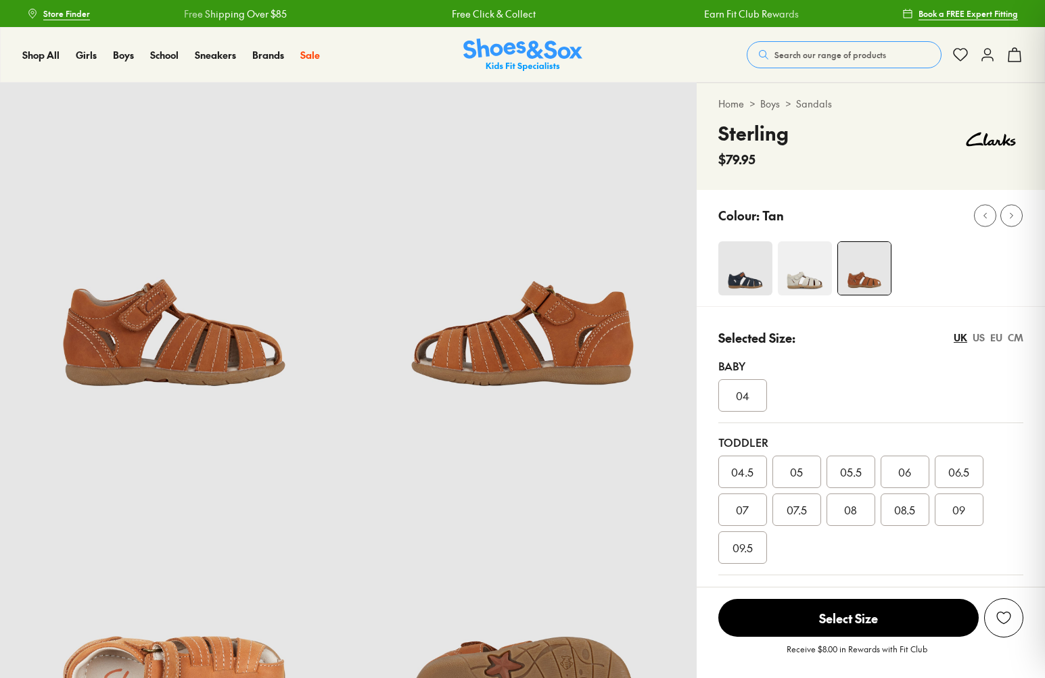
select select "*"
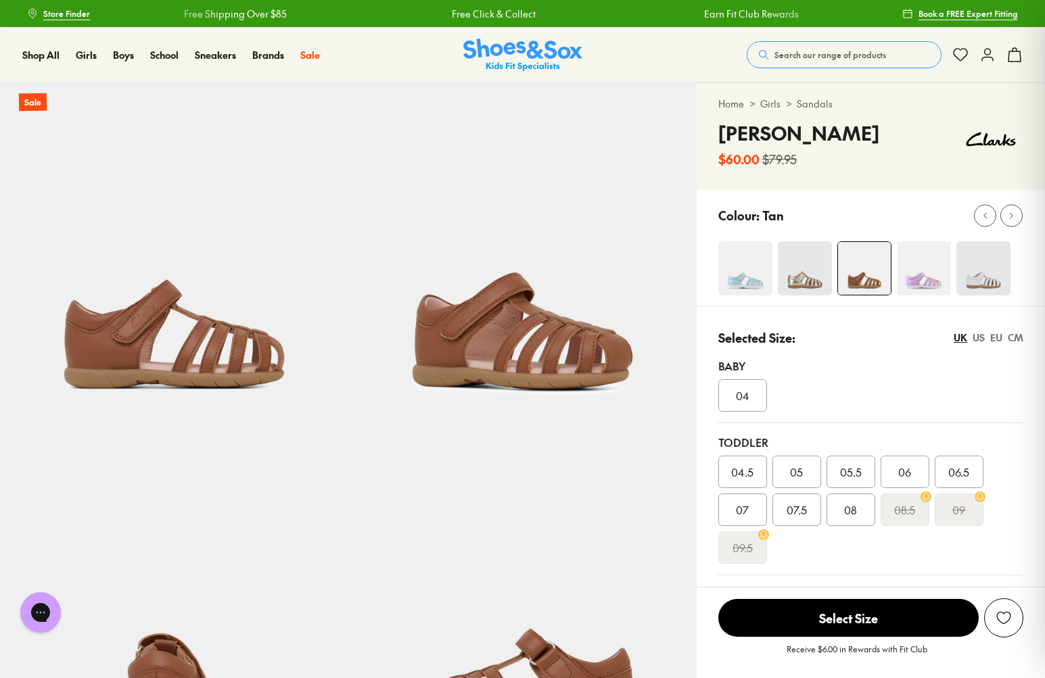
select select "*"
click at [796, 283] on img at bounding box center [805, 268] width 54 height 54
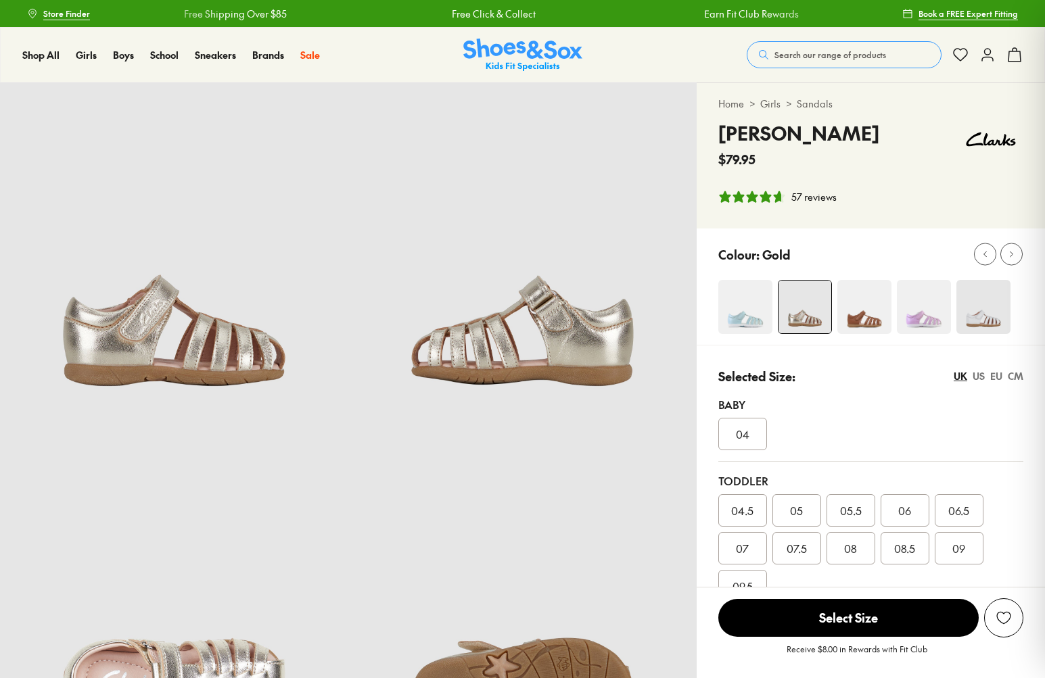
click at [870, 277] on div "Colour: Gold" at bounding box center [870, 287] width 348 height 116
click at [867, 308] on img at bounding box center [864, 307] width 54 height 54
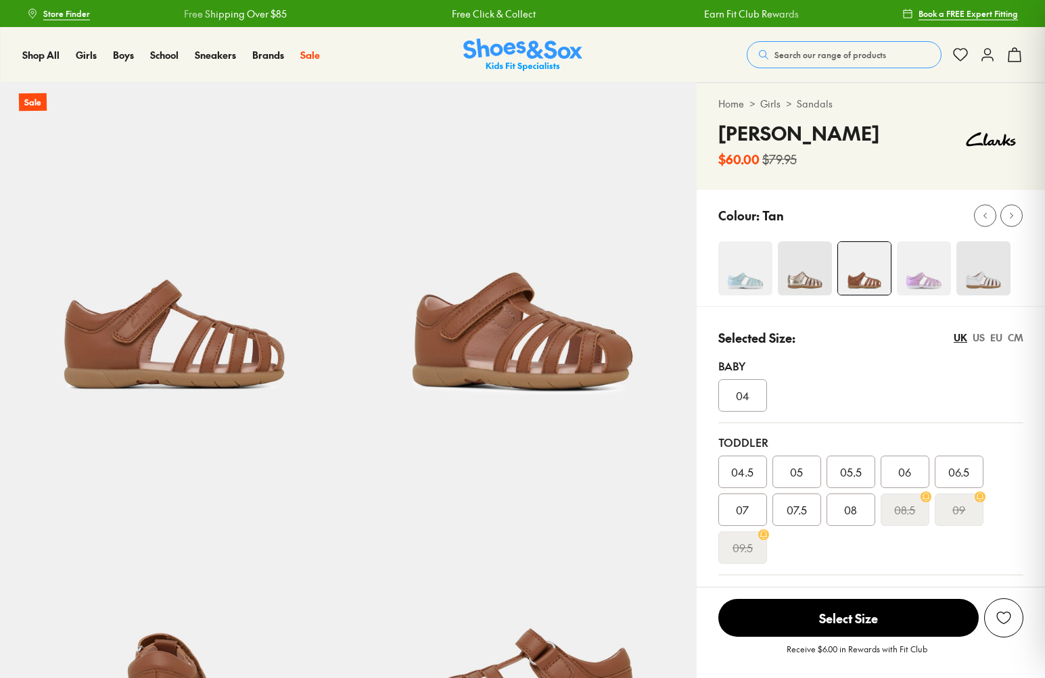
select select "*"
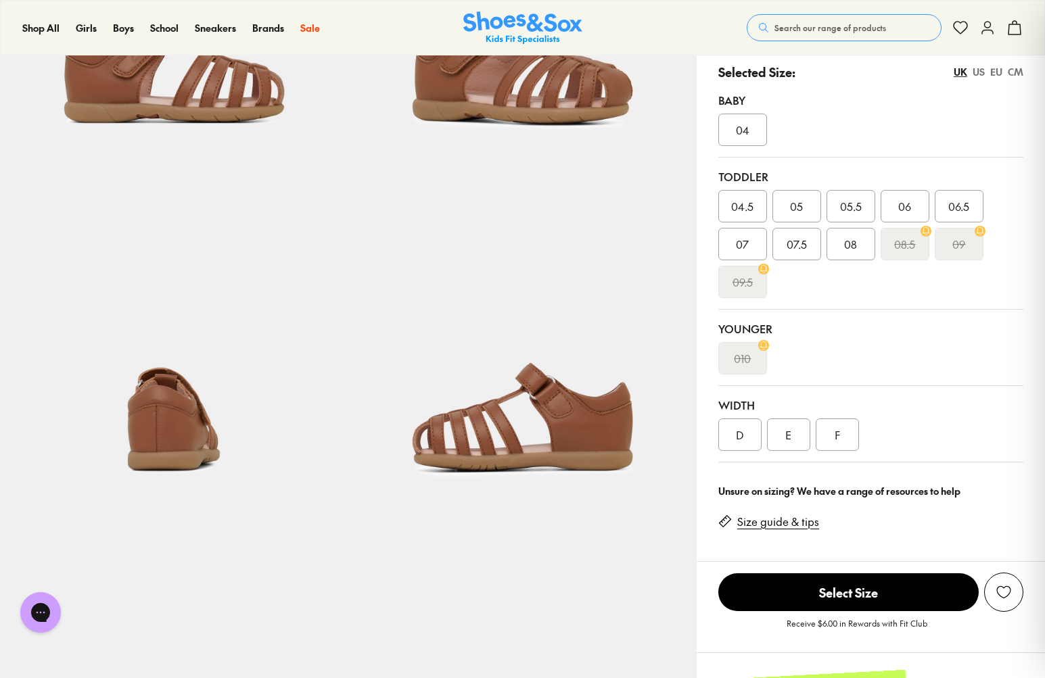
scroll to position [267, 0]
